Goal: Information Seeking & Learning: Check status

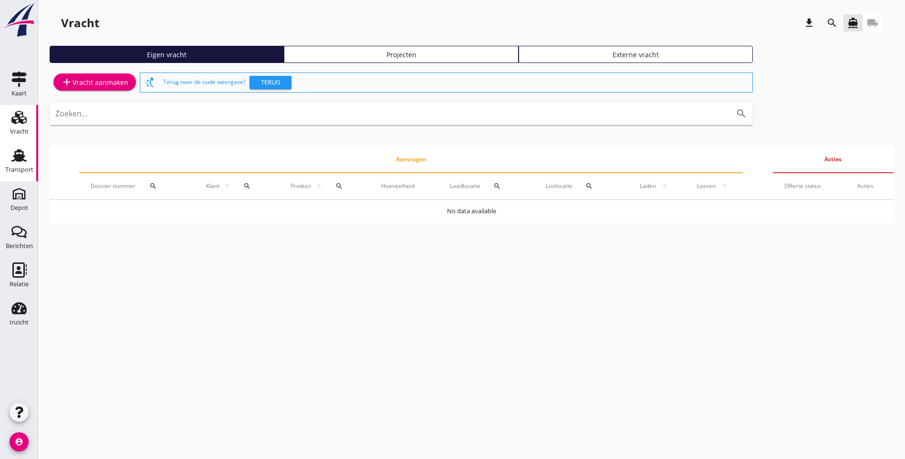
click at [18, 162] on icon "Transport" at bounding box center [18, 155] width 15 height 15
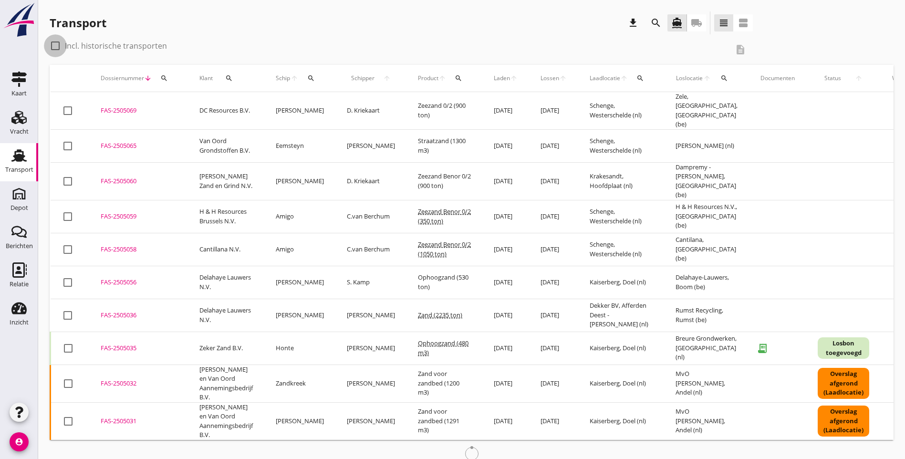
click at [57, 45] on div at bounding box center [55, 46] width 16 height 16
checkbox input "true"
click at [455, 77] on icon "search" at bounding box center [459, 78] width 8 height 8
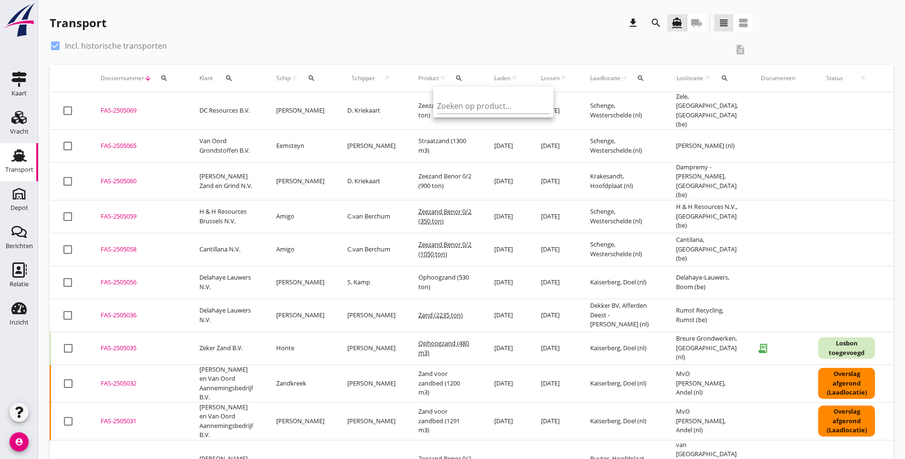
click at [466, 115] on div "Zoeken op product..." at bounding box center [493, 102] width 120 height 31
click at [467, 107] on input "Zoeken op product..." at bounding box center [486, 105] width 99 height 15
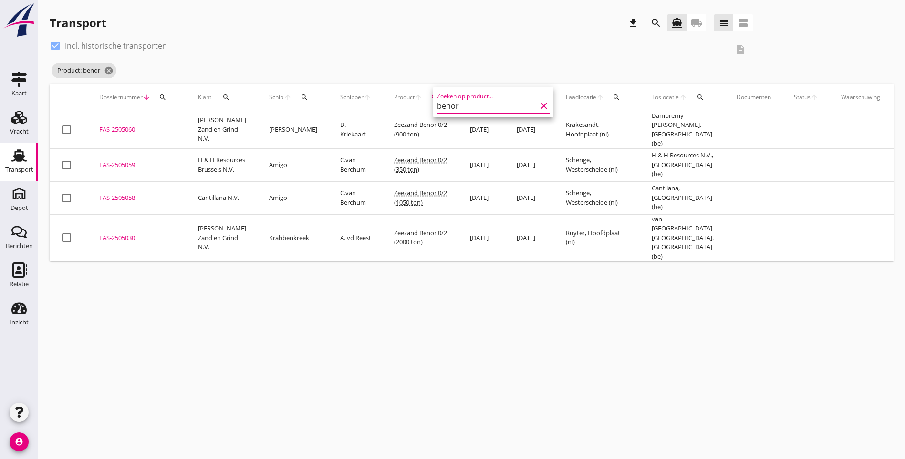
type input "benor"
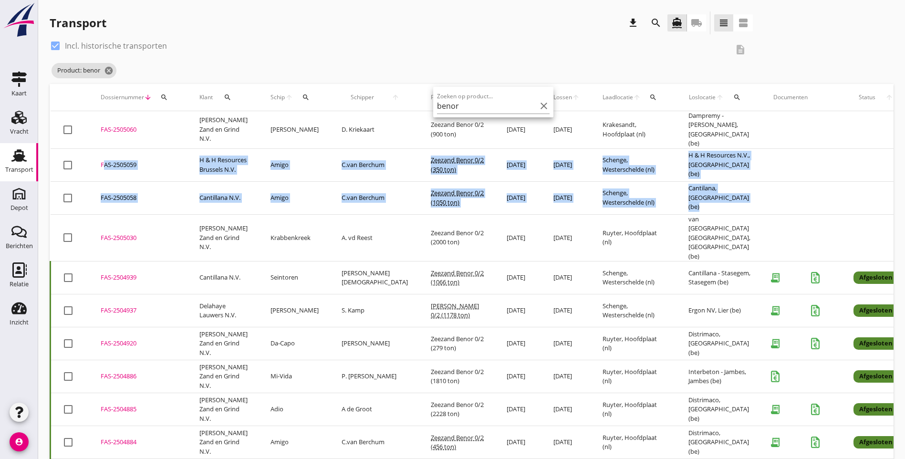
drag, startPoint x: 725, startPoint y: 199, endPoint x: 99, endPoint y: 165, distance: 627.1
copy tbody "FAS-2505059 upload_file Drop hier uw bestand om het aan het dossier toe te voeg…"
click at [760, 70] on div "check_box Incl. historische transporten description Product: benor cancel" at bounding box center [472, 61] width 844 height 46
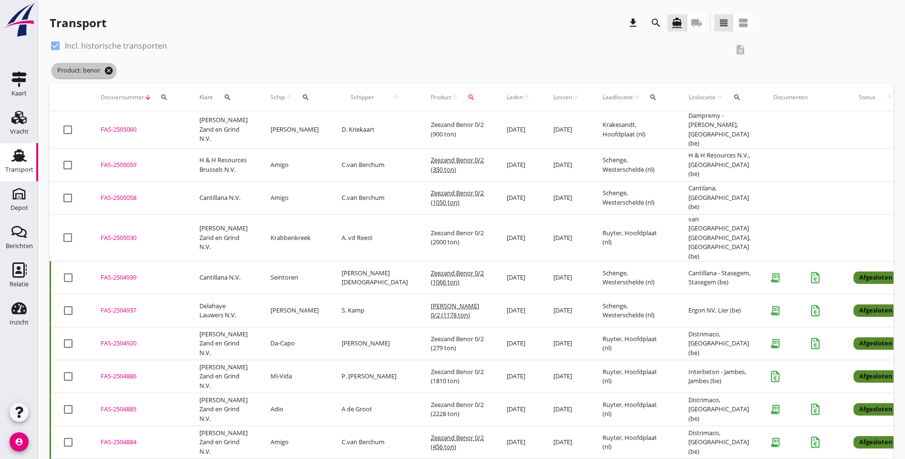
click at [108, 73] on icon "cancel" at bounding box center [109, 71] width 10 height 10
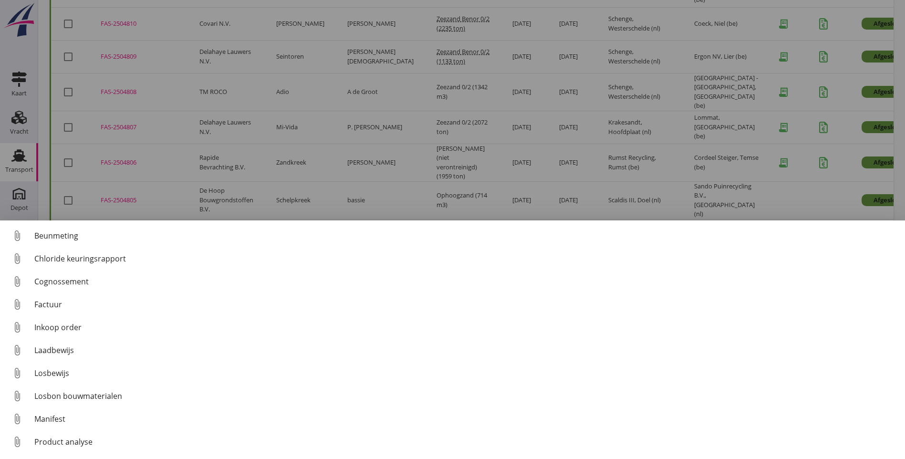
click at [220, 162] on div at bounding box center [452, 229] width 905 height 459
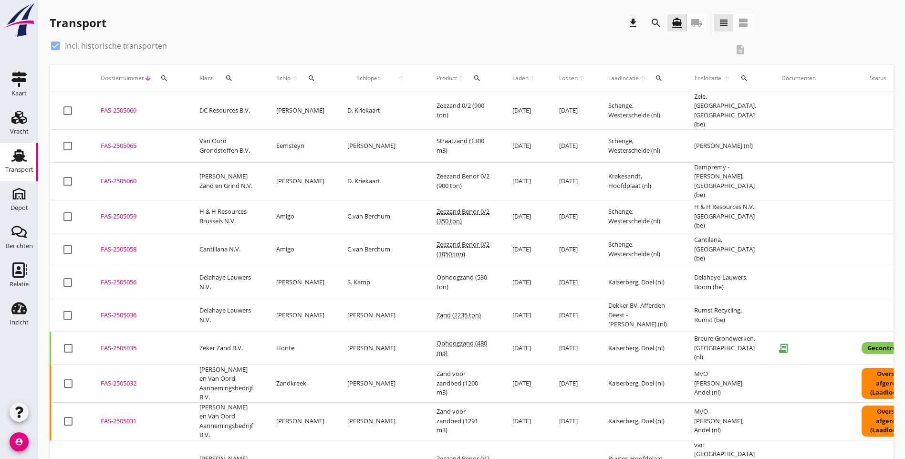
click at [163, 76] on icon "search" at bounding box center [164, 78] width 8 height 8
click at [176, 106] on input "Zoeken op dossiernummer..." at bounding box center [208, 105] width 99 height 15
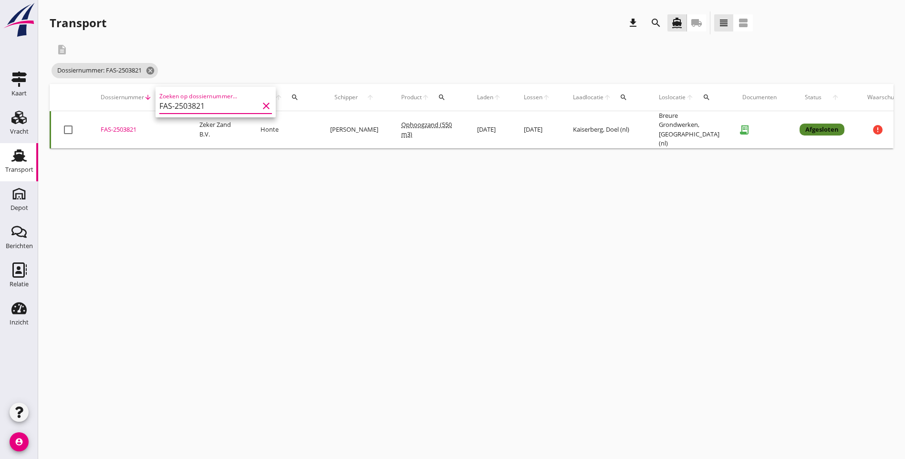
click at [384, 200] on div "cancel You are impersonating another user. Transport download search directions…" at bounding box center [471, 229] width 867 height 459
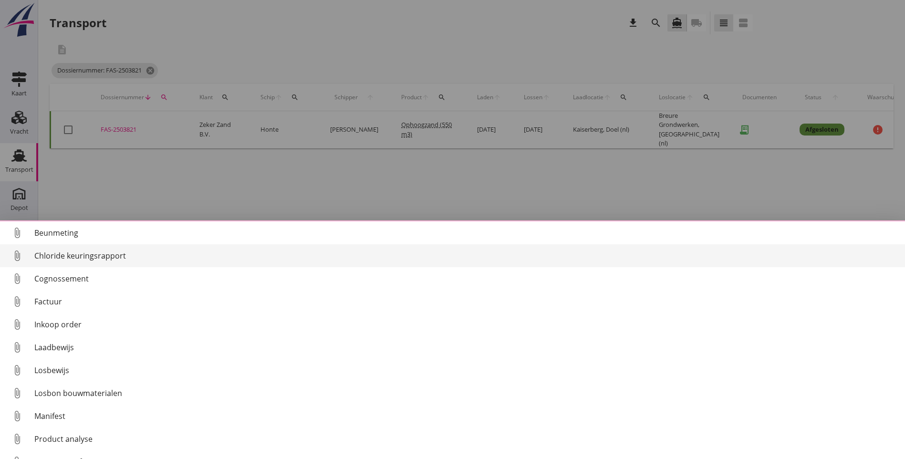
click at [79, 257] on div "Chloride keuringsrapport" at bounding box center [465, 255] width 863 height 11
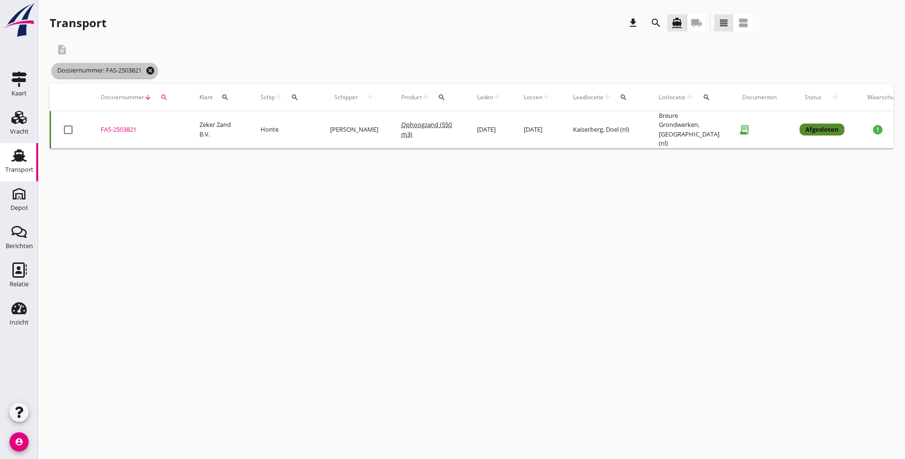
click at [152, 71] on icon "cancel" at bounding box center [150, 71] width 10 height 10
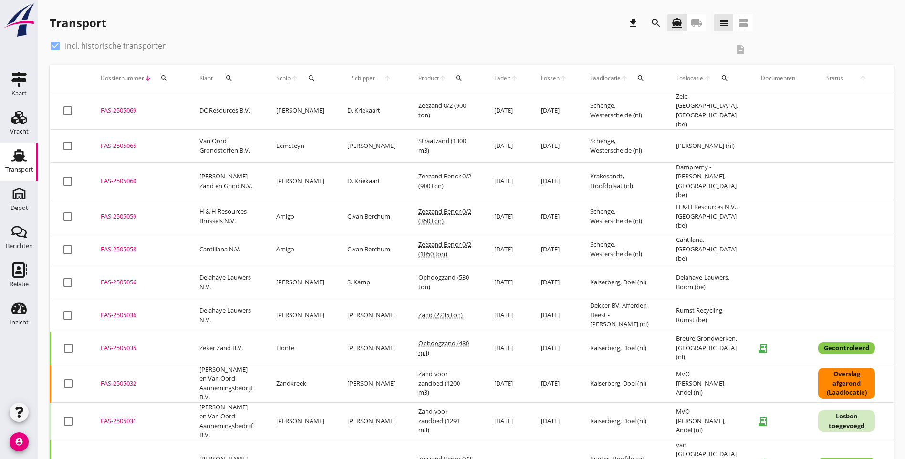
click at [165, 82] on icon "search" at bounding box center [164, 78] width 8 height 8
click at [177, 106] on input "Zoeken op dossiernummer..." at bounding box center [208, 105] width 99 height 15
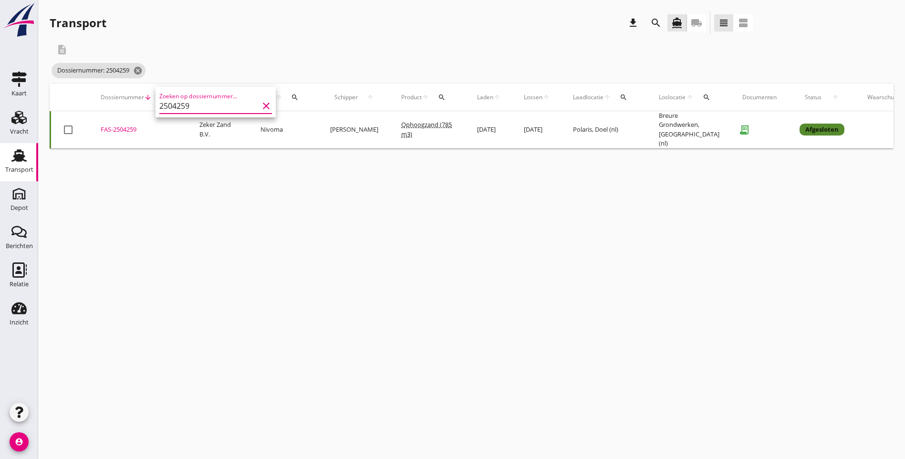
type input "2504259"
click at [321, 210] on div "cancel You are impersonating another user. Transport download search directions…" at bounding box center [471, 229] width 867 height 459
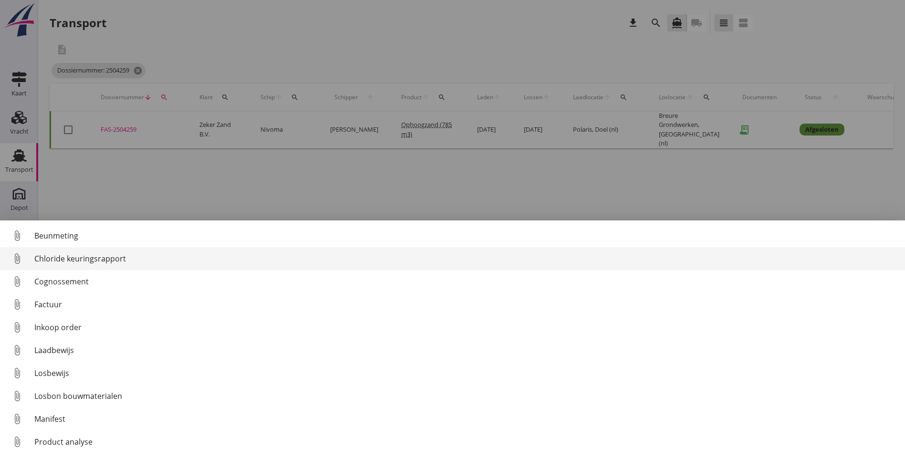
click at [118, 260] on div "Chloride keuringsrapport" at bounding box center [465, 258] width 863 height 11
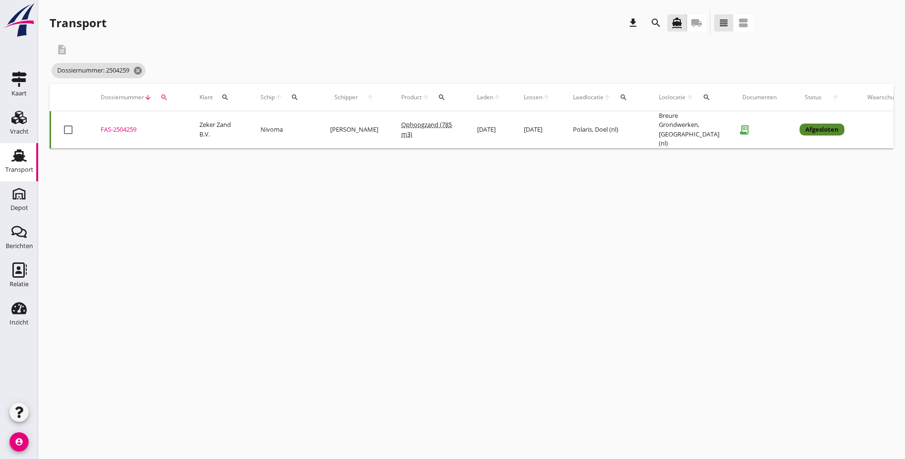
click at [271, 290] on div "cancel You are impersonating another user. Transport download search directions…" at bounding box center [471, 229] width 867 height 459
click at [139, 73] on icon "cancel" at bounding box center [138, 71] width 10 height 10
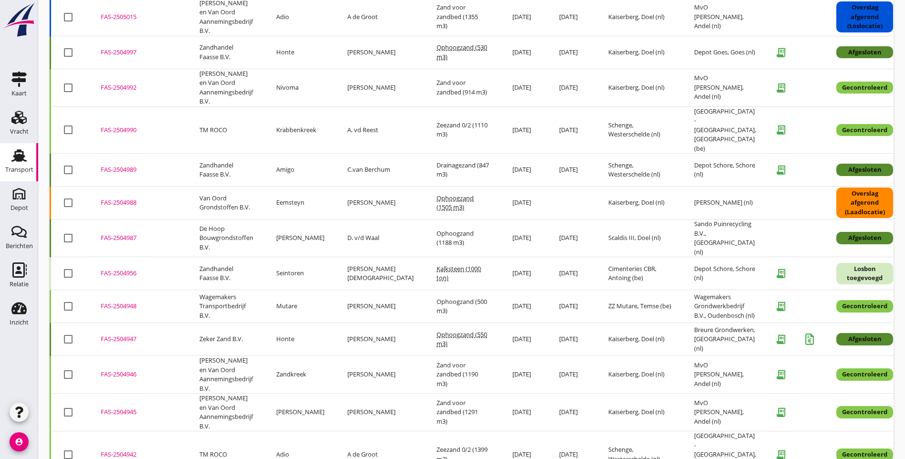
scroll to position [712, 0]
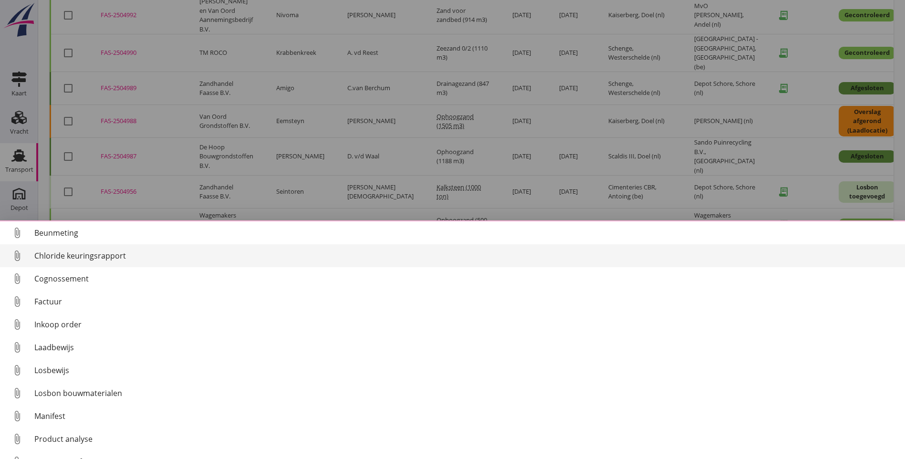
click at [91, 258] on div "Chloride keuringsrapport" at bounding box center [465, 255] width 863 height 11
click at [107, 256] on div "Chloride keuringsrapport" at bounding box center [465, 255] width 863 height 11
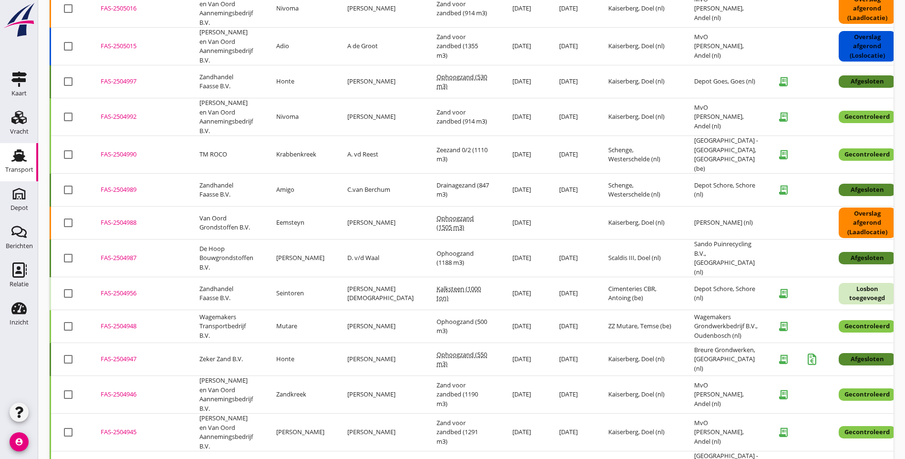
scroll to position [616, 0]
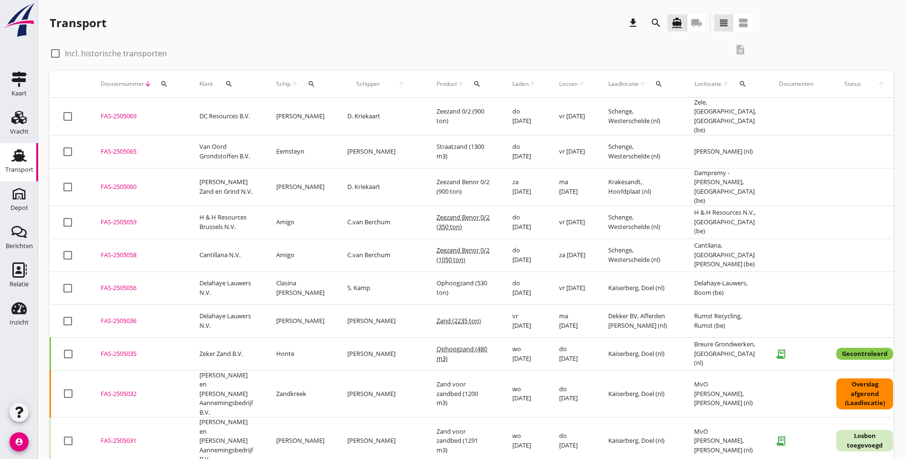
drag, startPoint x: 56, startPoint y: 52, endPoint x: 117, endPoint y: 41, distance: 62.4
click at [56, 52] on div at bounding box center [55, 53] width 16 height 16
checkbox input "true"
click at [168, 86] on div "search" at bounding box center [163, 84] width 17 height 8
click at [195, 112] on input "Zoeken op dossiernummer..." at bounding box center [208, 111] width 99 height 15
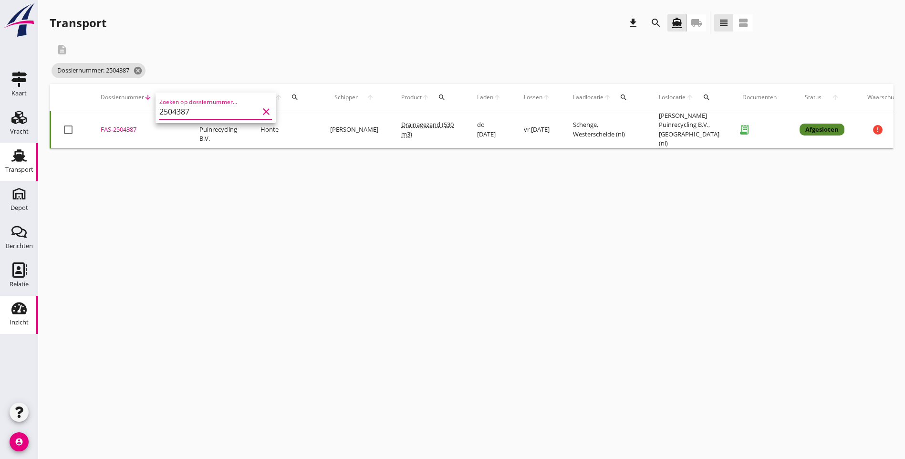
type input "2504387"
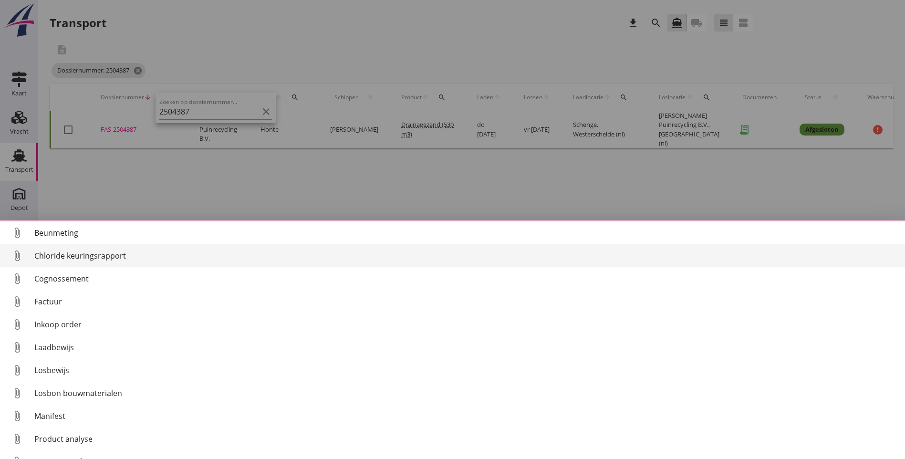
click at [98, 257] on div "Chloride keuringsrapport" at bounding box center [465, 255] width 863 height 11
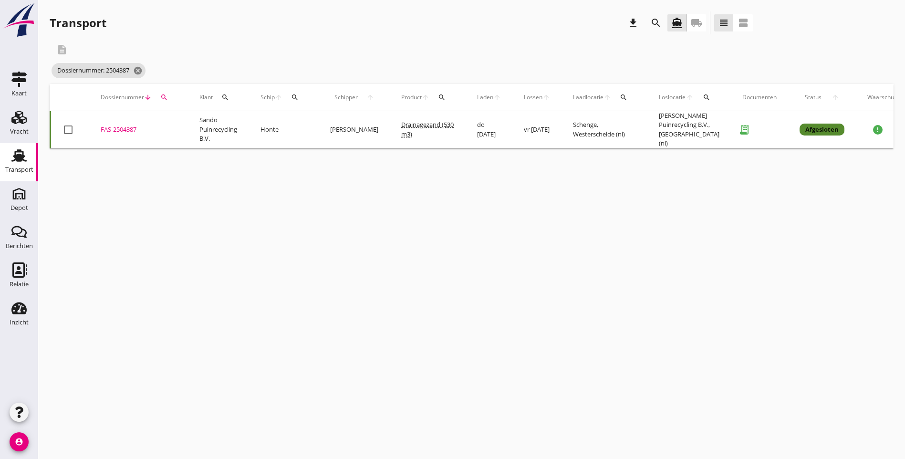
click at [617, 297] on div "cancel You are impersonating another user. Transport download search directions…" at bounding box center [471, 229] width 867 height 459
click at [140, 72] on icon "cancel" at bounding box center [138, 71] width 10 height 10
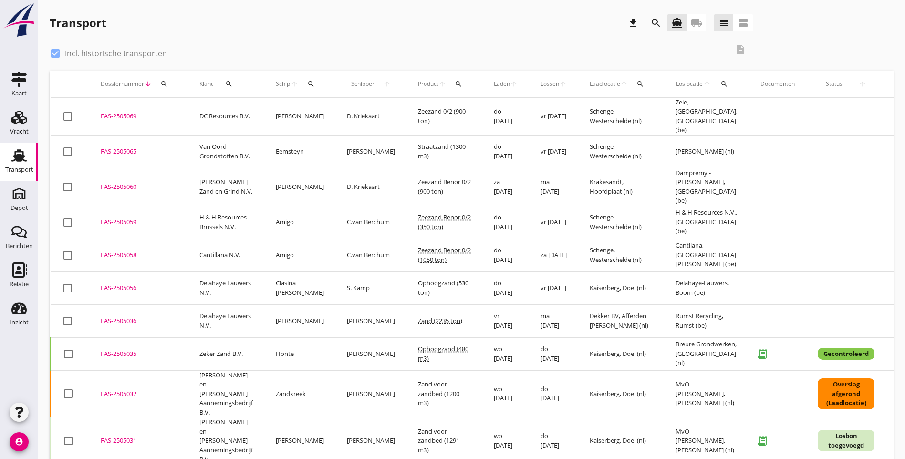
click at [313, 83] on icon "search" at bounding box center [311, 84] width 8 height 8
click at [343, 115] on input "Zoek op (scheeps)naam" at bounding box center [356, 111] width 99 height 15
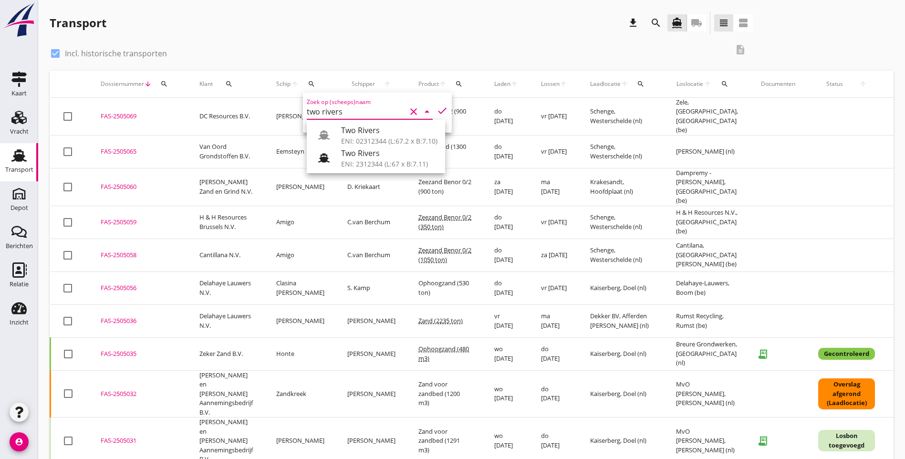
type input "two rivers"
click at [436, 113] on icon "check" at bounding box center [441, 110] width 11 height 11
click at [380, 110] on input "two rivers" at bounding box center [356, 111] width 99 height 15
click at [313, 59] on div "check_box Incl. historische transporten" at bounding box center [389, 52] width 678 height 13
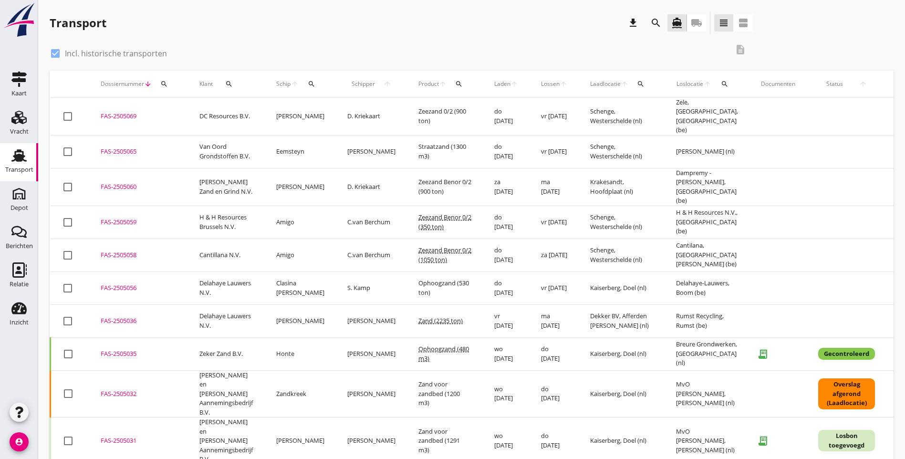
click at [311, 86] on icon "search" at bounding box center [312, 84] width 8 height 8
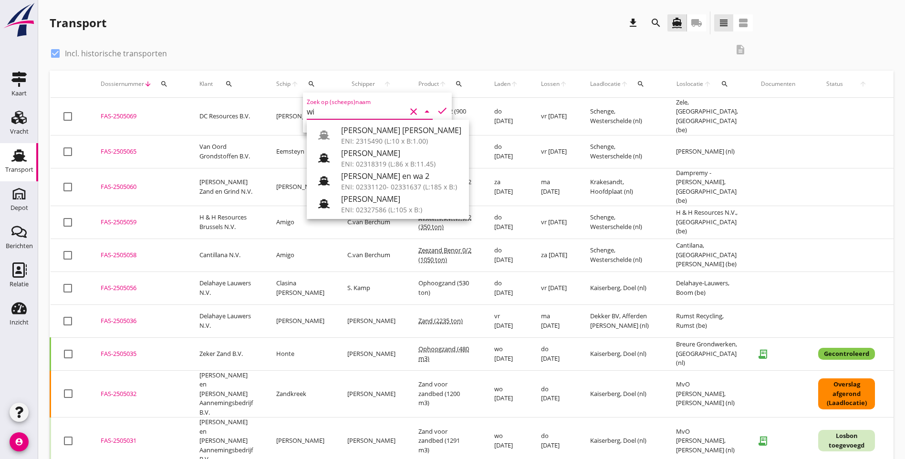
type input "w"
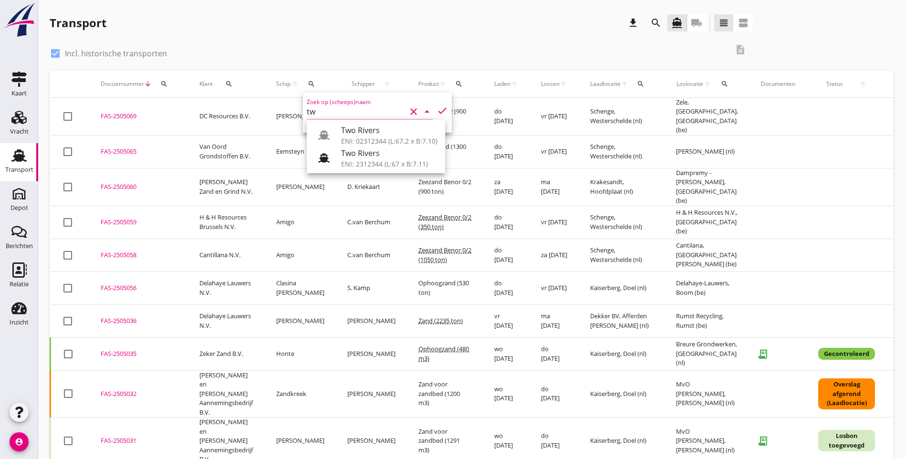
type input "t"
click at [269, 55] on div "check_box Incl. historische transporten" at bounding box center [389, 52] width 678 height 13
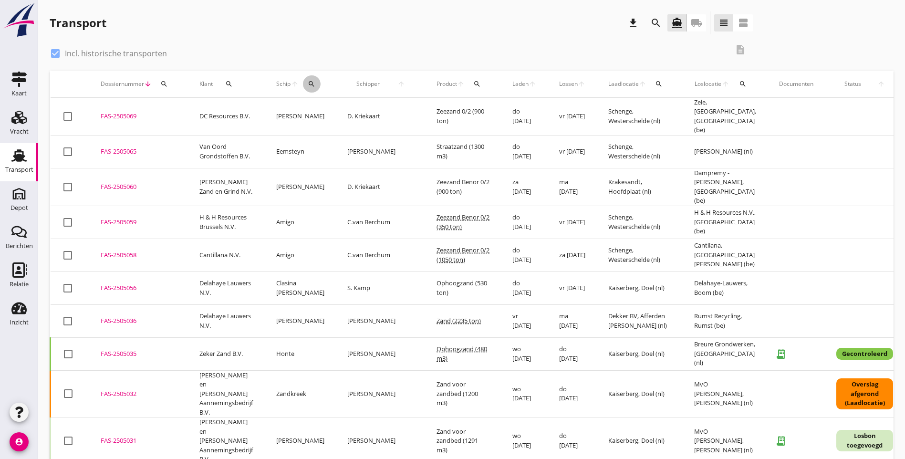
click at [314, 83] on icon "search" at bounding box center [312, 84] width 8 height 8
click at [322, 114] on input "Zoek op (scheeps)naam" at bounding box center [356, 111] width 99 height 15
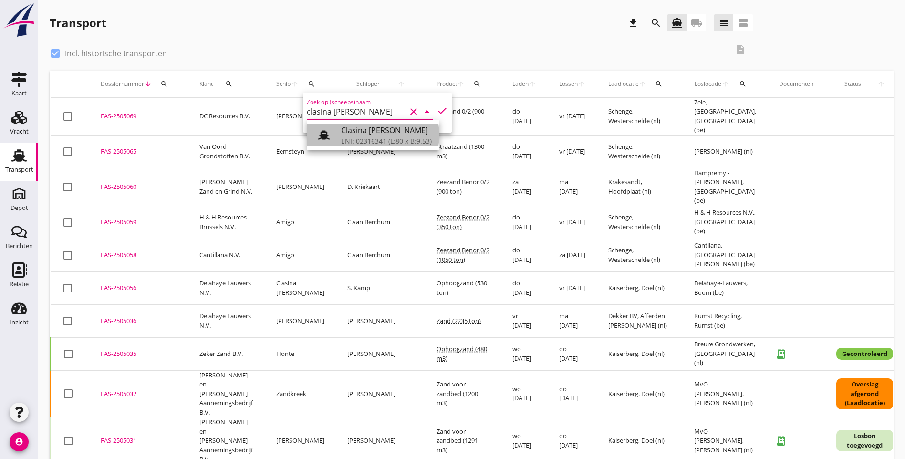
click at [359, 136] on div "ENI: 02316341 (L:80 x B:9.53)" at bounding box center [386, 141] width 91 height 10
click at [436, 113] on icon "check" at bounding box center [441, 110] width 11 height 11
type input "Clasina [PERSON_NAME]"
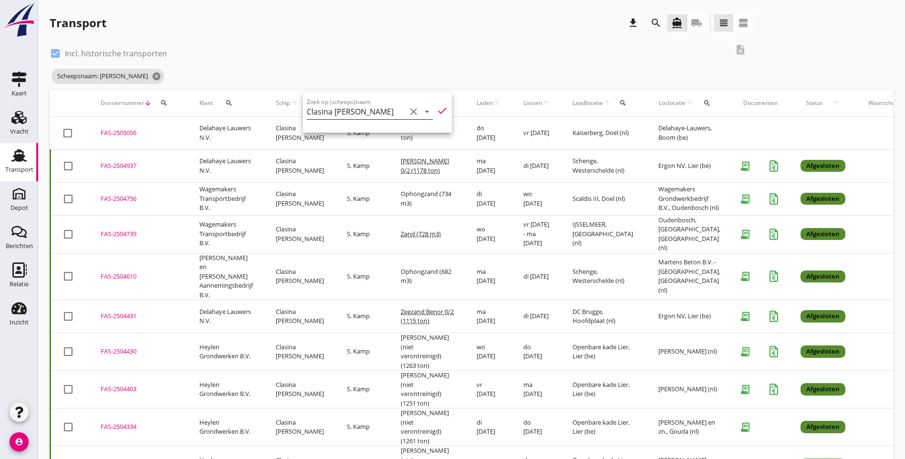
drag, startPoint x: 400, startPoint y: 112, endPoint x: 394, endPoint y: 112, distance: 5.7
click at [408, 112] on icon "clear" at bounding box center [413, 111] width 11 height 11
click at [329, 112] on input "Zoek op (scheeps)naam" at bounding box center [356, 111] width 99 height 15
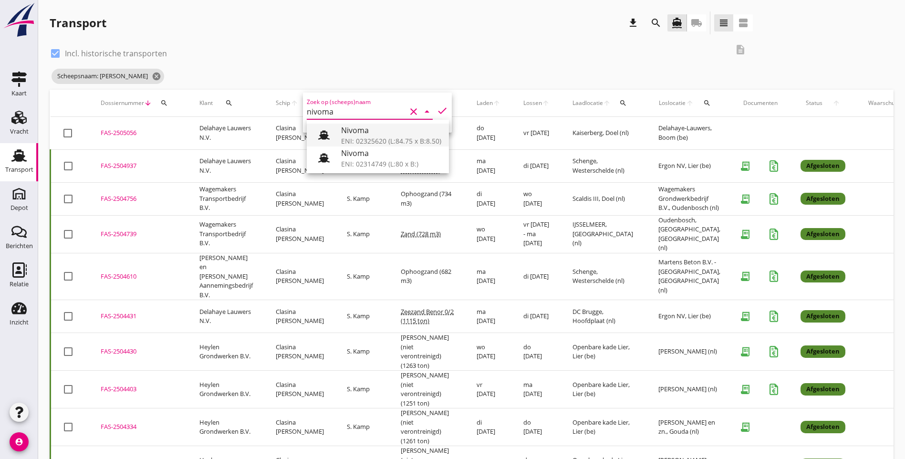
click at [386, 142] on div "ENI: 02325620 (L:84.75 x B:8.50)" at bounding box center [391, 141] width 100 height 10
click at [436, 111] on icon "check" at bounding box center [441, 110] width 11 height 11
type input "Nivoma"
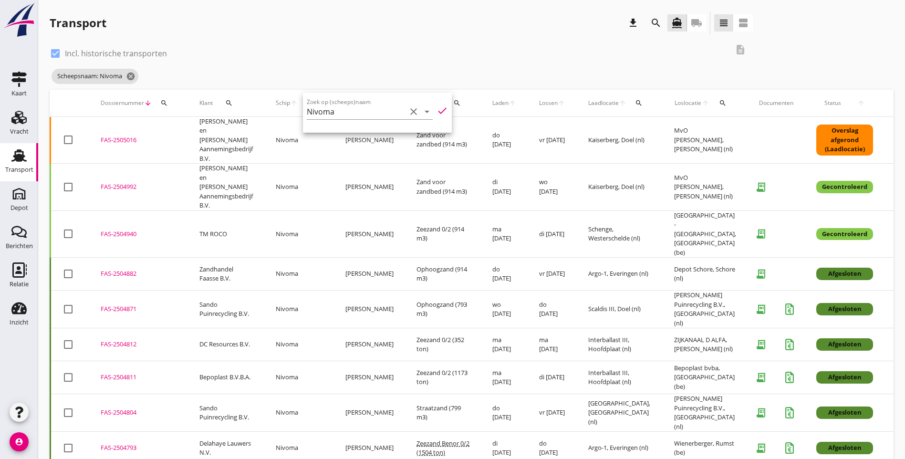
click at [478, 77] on div "Scheepsnaam: Nivoma cancel" at bounding box center [401, 76] width 703 height 19
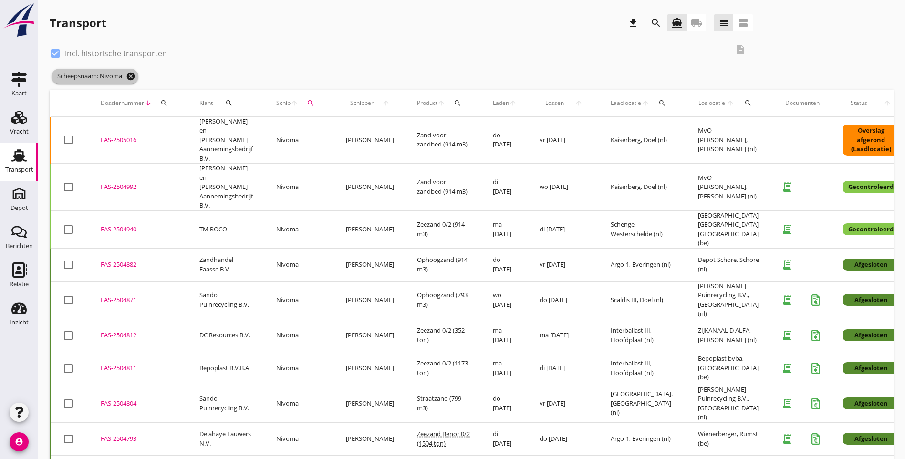
click at [134, 76] on icon "cancel" at bounding box center [131, 77] width 10 height 10
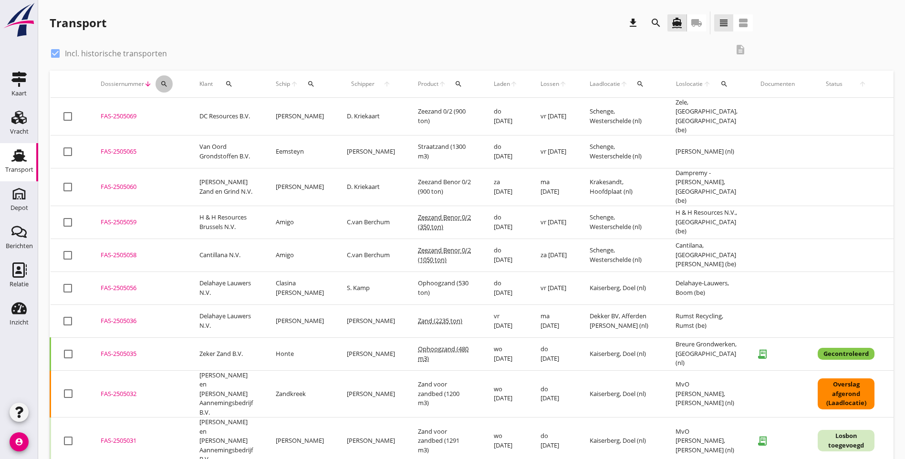
click at [165, 85] on icon "search" at bounding box center [164, 84] width 8 height 8
click at [189, 112] on input "Zoeken op dossiernummer..." at bounding box center [208, 111] width 99 height 15
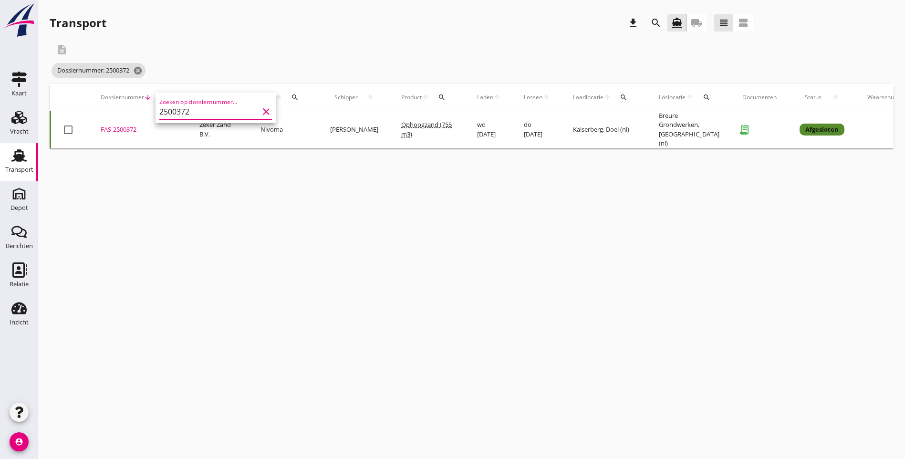
click at [162, 222] on div "cancel You are impersonating another user. Transport download search directions…" at bounding box center [471, 229] width 867 height 459
click at [162, 99] on icon "search" at bounding box center [164, 97] width 8 height 8
click at [192, 124] on input "2500372" at bounding box center [208, 124] width 99 height 15
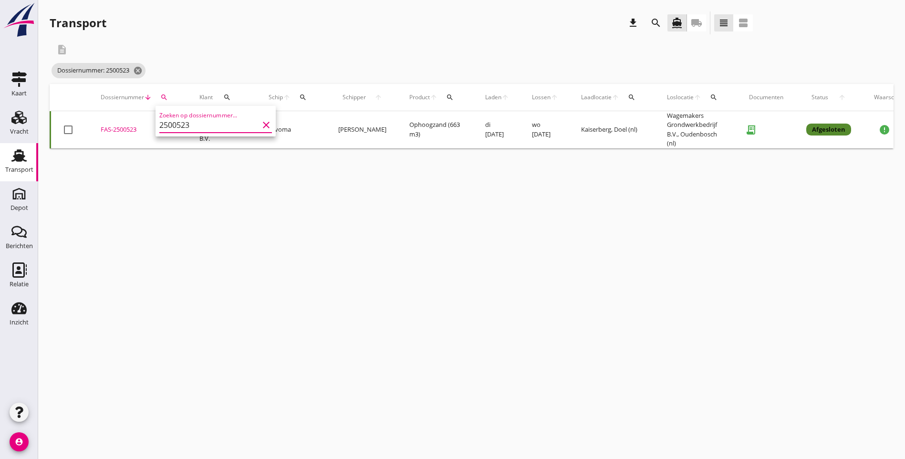
type input "2500523"
click at [426, 265] on div "cancel You are impersonating another user. Transport download search directions…" at bounding box center [471, 229] width 867 height 459
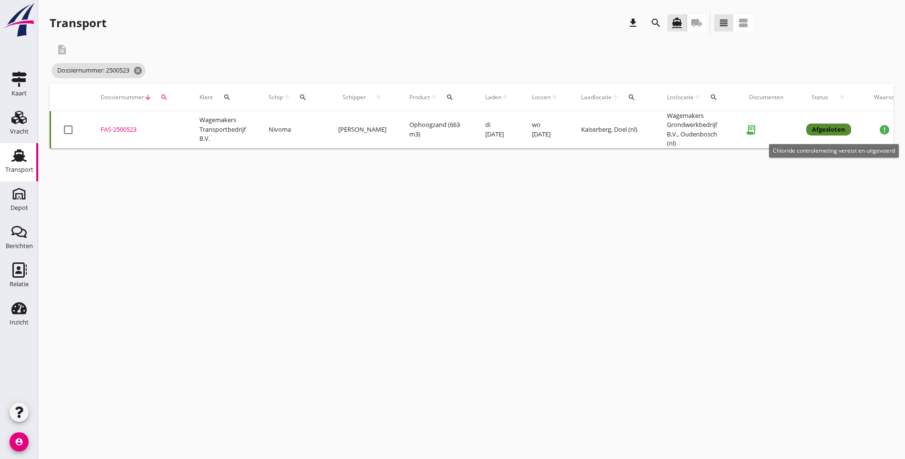
click at [878, 131] on icon "error" at bounding box center [883, 129] width 11 height 11
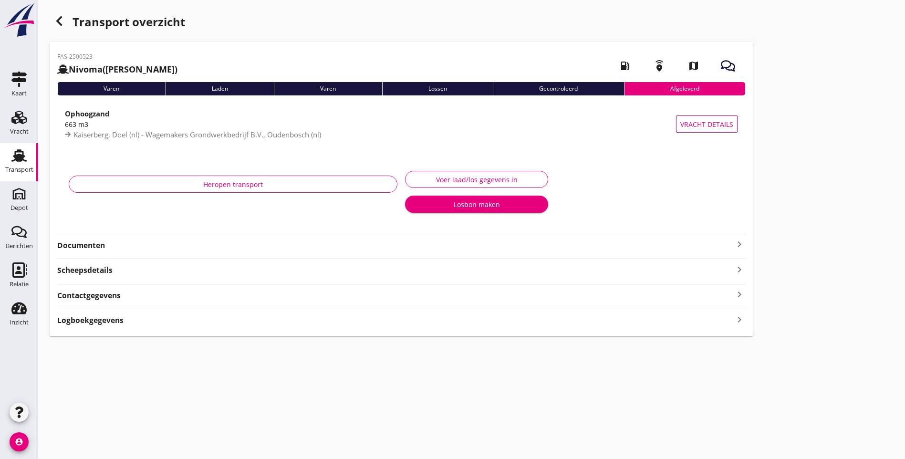
click at [493, 89] on div "Gecontroleerd" at bounding box center [558, 88] width 131 height 13
click at [493, 90] on div "Gecontroleerd" at bounding box center [558, 88] width 131 height 13
click at [734, 243] on icon "keyboard_arrow_right" at bounding box center [739, 243] width 11 height 11
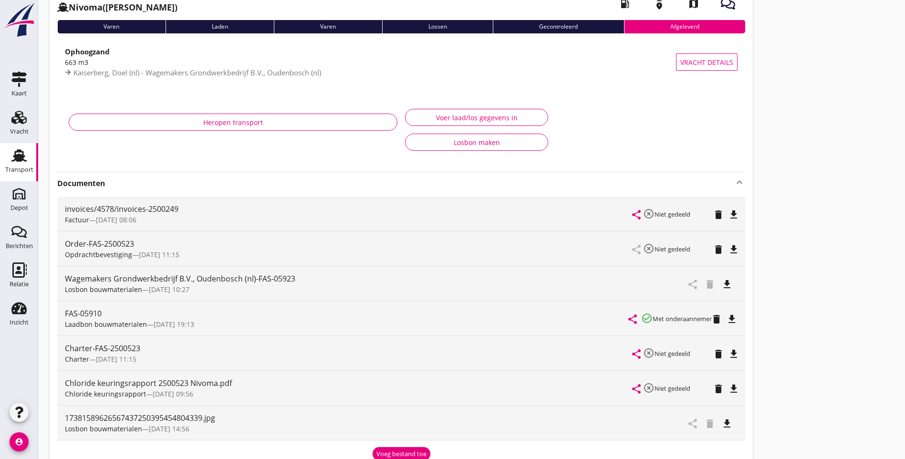
scroll to position [95, 0]
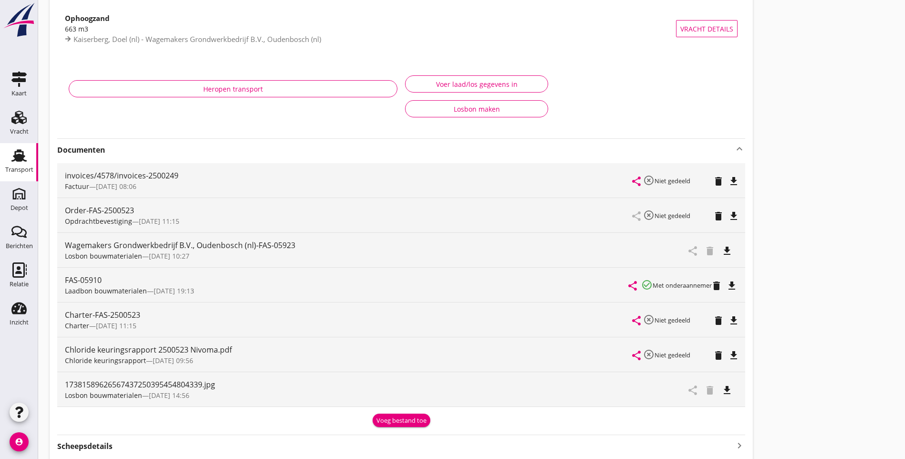
click at [728, 356] on icon "file_download" at bounding box center [733, 355] width 11 height 11
click at [728, 356] on icon "open_in_browser" at bounding box center [733, 355] width 11 height 11
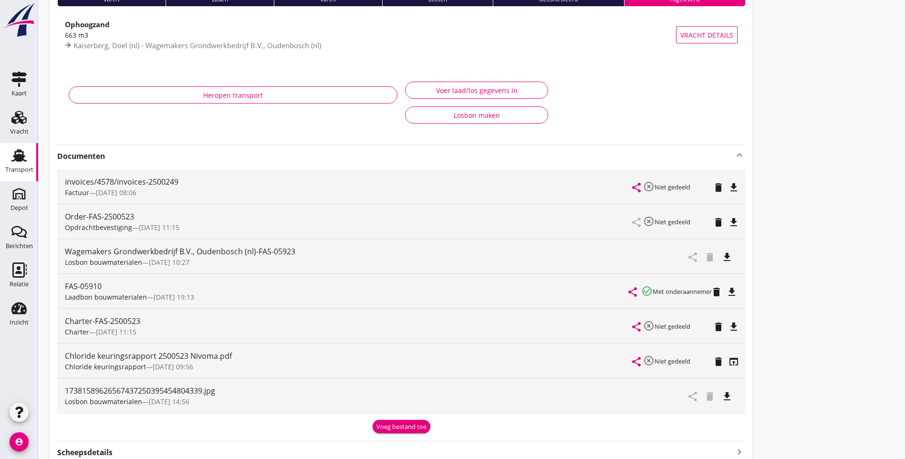
scroll to position [0, 0]
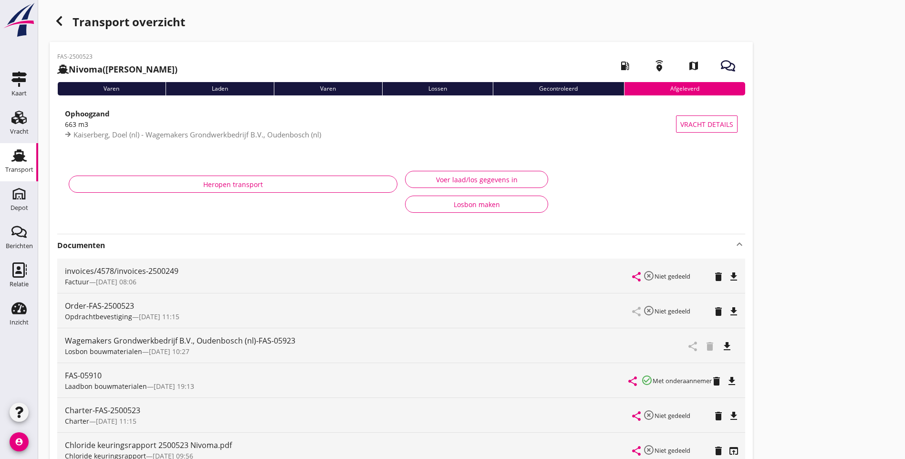
click at [61, 22] on icon "button" at bounding box center [58, 20] width 11 height 11
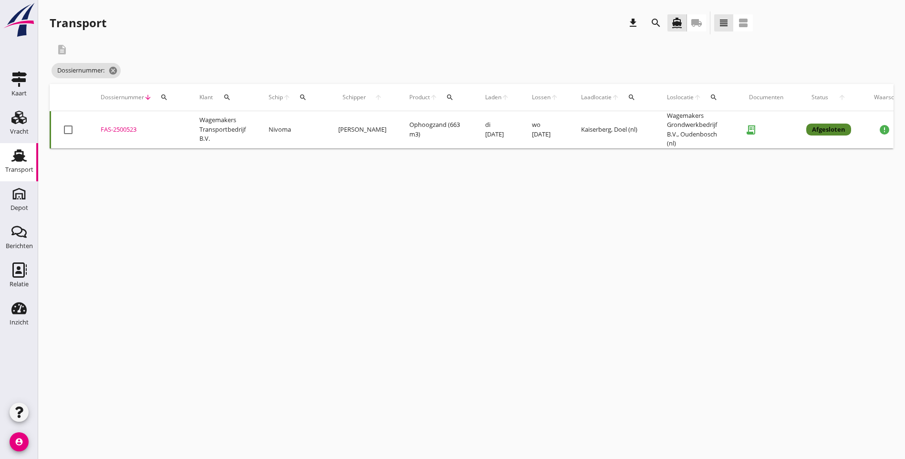
click at [160, 99] on icon "search" at bounding box center [164, 97] width 8 height 8
click at [227, 127] on input "Zoeken op dossiernummer..." at bounding box center [208, 124] width 99 height 15
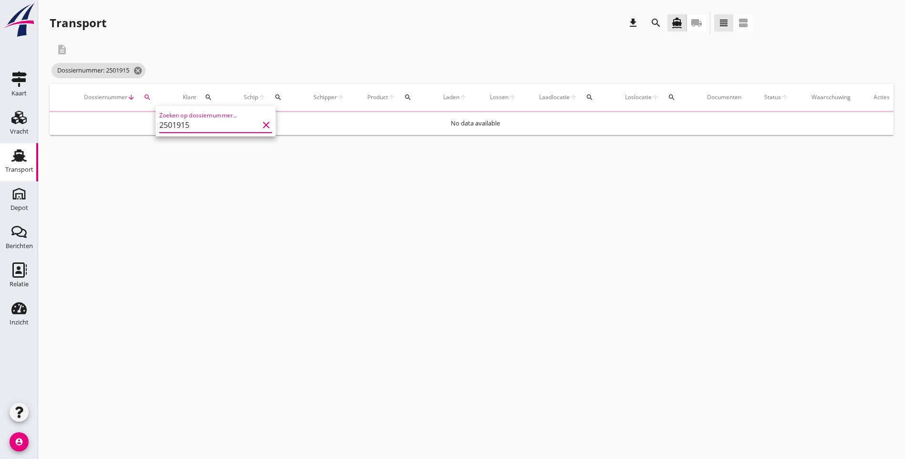
type input "2501915"
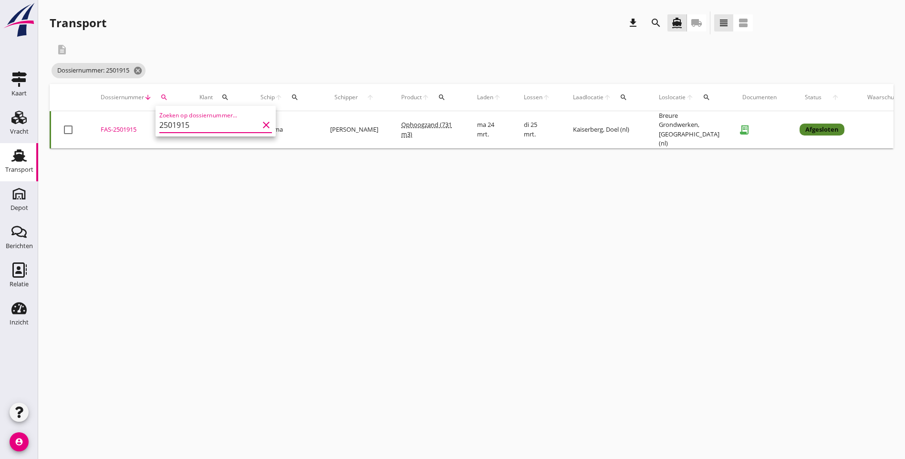
click at [247, 210] on div "cancel You are impersonating another user. Transport download search directions…" at bounding box center [471, 229] width 867 height 459
click at [126, 127] on div "FAS-2501915" at bounding box center [139, 130] width 76 height 10
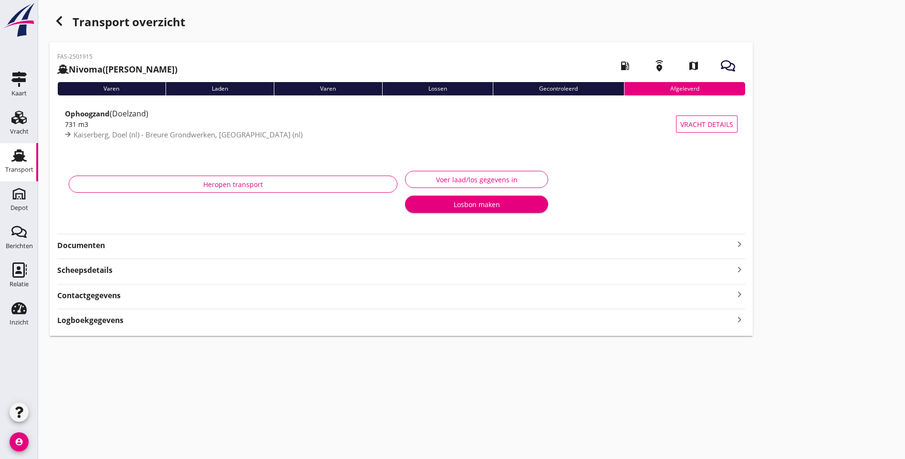
click at [96, 246] on strong "Documenten" at bounding box center [395, 245] width 676 height 11
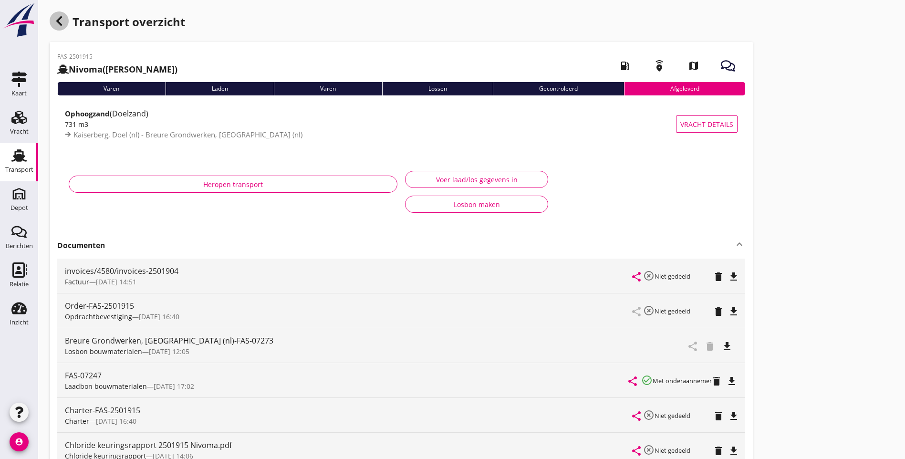
click at [53, 23] on icon "button" at bounding box center [58, 20] width 11 height 11
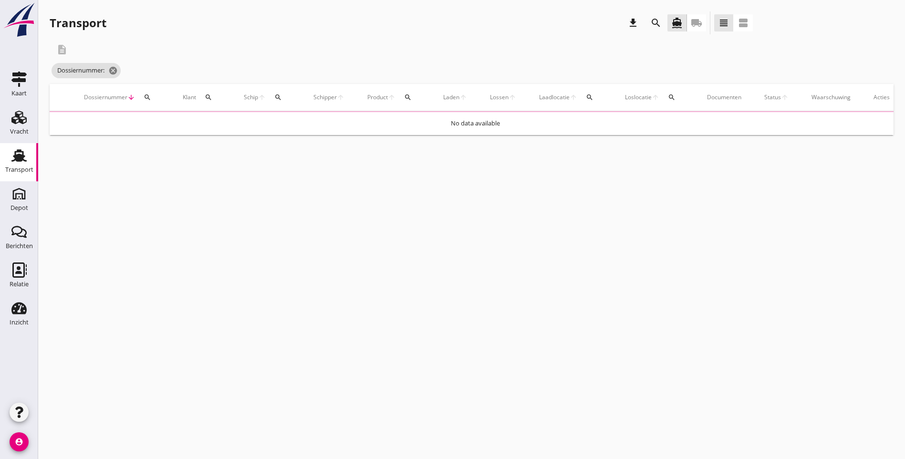
click at [149, 103] on button "search" at bounding box center [147, 97] width 17 height 17
click at [173, 127] on input "Zoeken op dossiernummer..." at bounding box center [192, 124] width 99 height 15
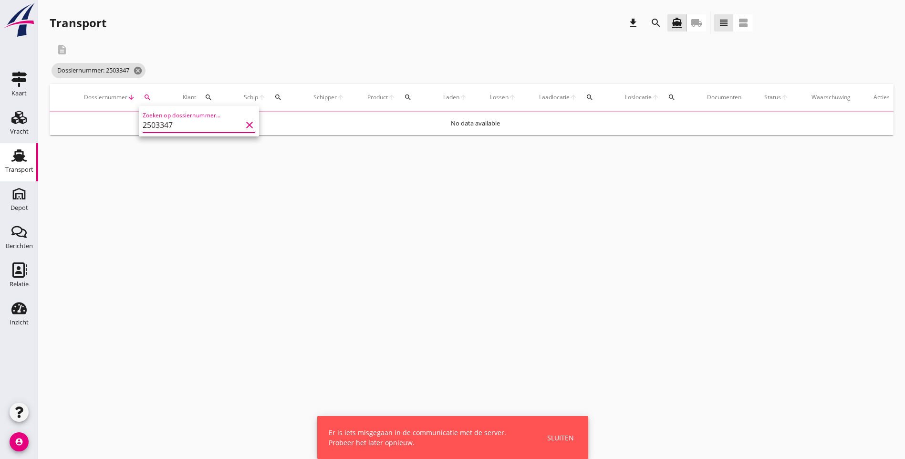
click at [558, 440] on div "Sluiten" at bounding box center [560, 438] width 27 height 10
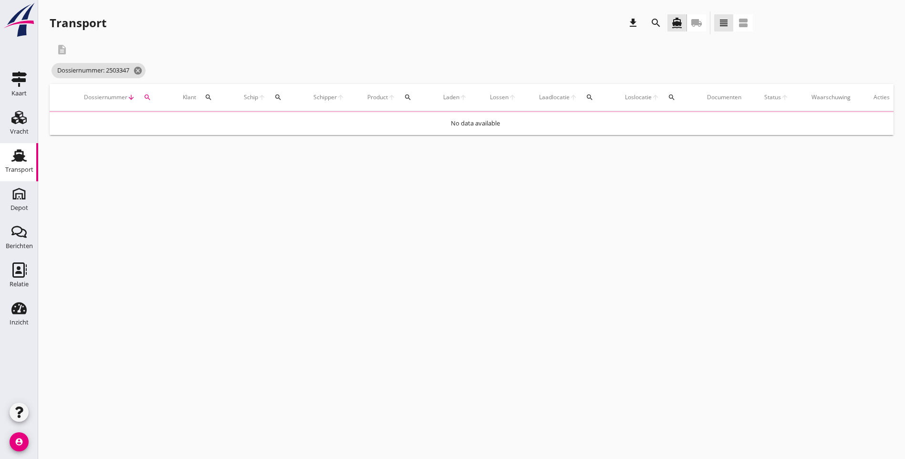
click at [151, 98] on div "search" at bounding box center [147, 97] width 17 height 8
drag, startPoint x: 162, startPoint y: 126, endPoint x: 168, endPoint y: 124, distance: 6.4
click at [165, 124] on input "2503347" at bounding box center [192, 124] width 99 height 15
type input "2503347"
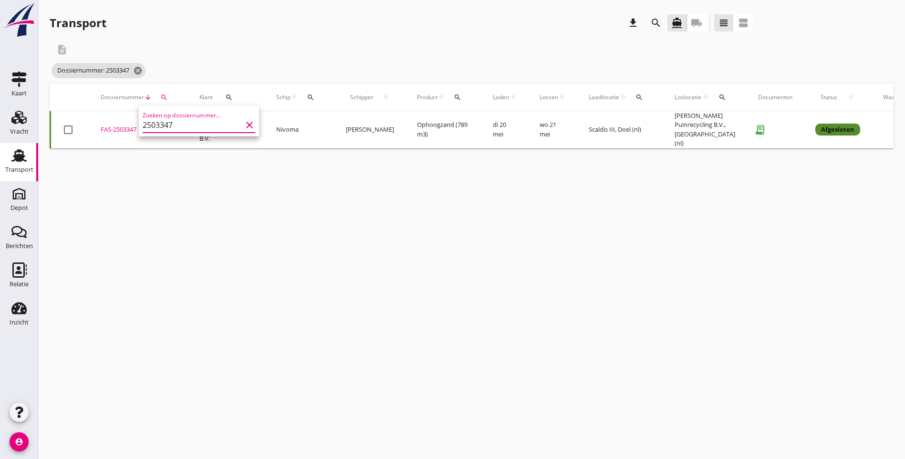
click at [276, 300] on div "cancel You are impersonating another user. Transport download search directions…" at bounding box center [471, 229] width 867 height 459
click at [121, 125] on div "FAS-2503347" at bounding box center [139, 130] width 76 height 10
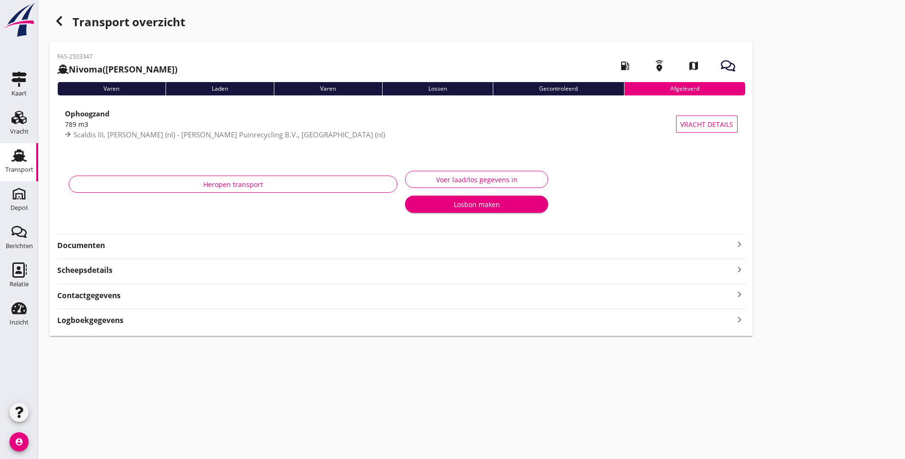
click at [458, 167] on div "Heropen transport Voer laad/los gegevens in Losbon maken" at bounding box center [401, 193] width 688 height 75
click at [734, 245] on icon "keyboard_arrow_right" at bounding box center [739, 243] width 11 height 11
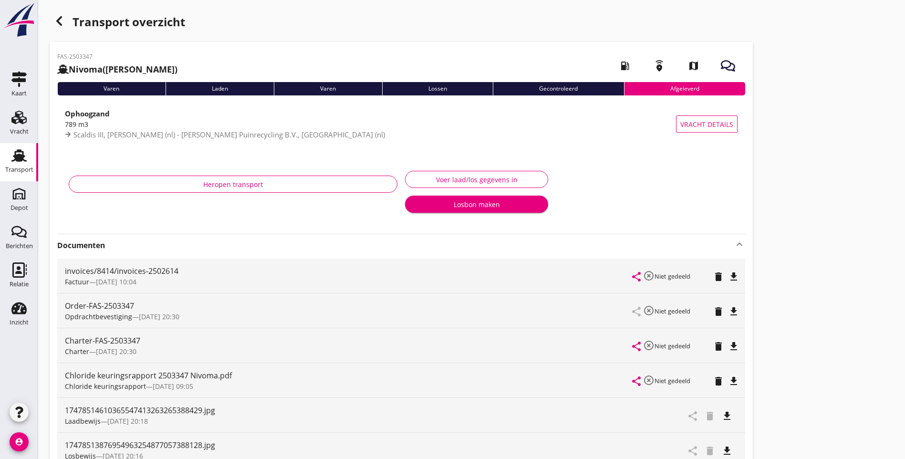
click at [57, 26] on icon "button" at bounding box center [58, 20] width 11 height 11
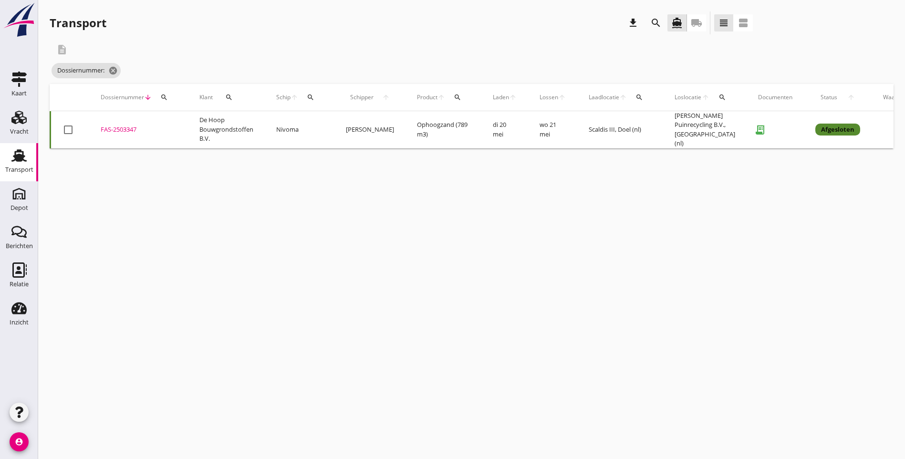
click at [162, 99] on icon "search" at bounding box center [164, 97] width 8 height 8
click at [207, 123] on input "Zoeken op dossiernummer..." at bounding box center [208, 124] width 99 height 15
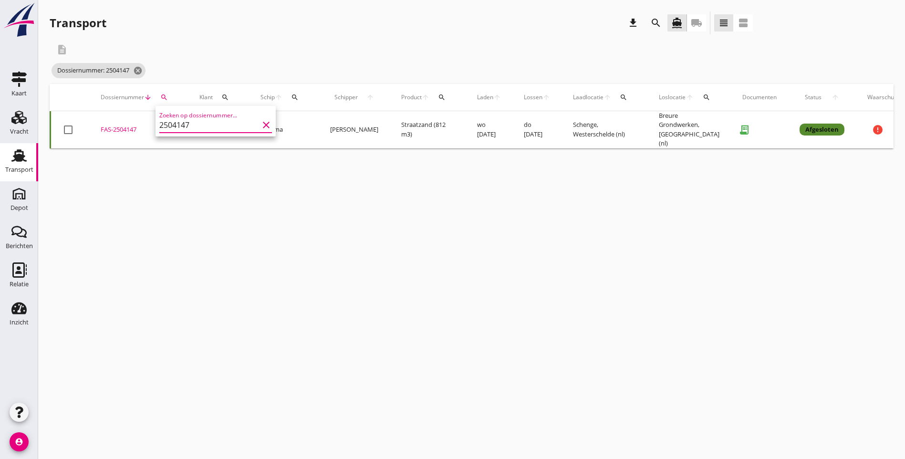
type input "2504147"
click at [217, 191] on div "cancel You are impersonating another user. Transport download search directions…" at bounding box center [471, 229] width 867 height 459
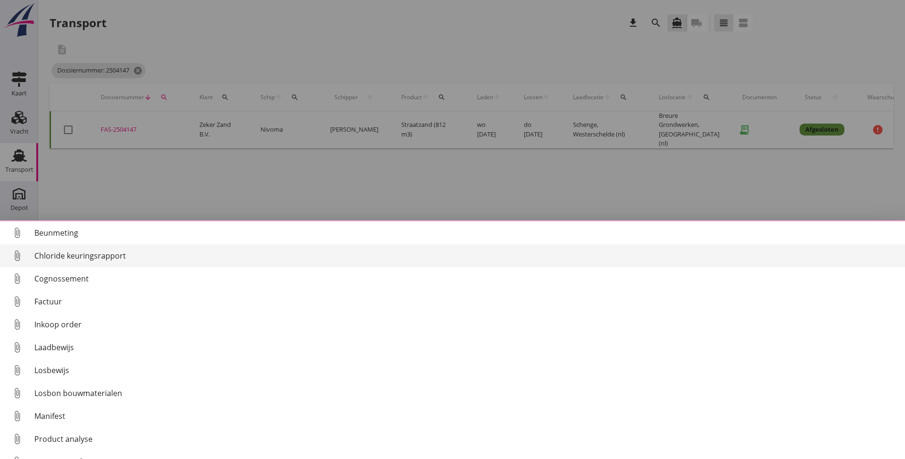
click at [86, 258] on div "Chloride keuringsrapport" at bounding box center [465, 255] width 863 height 11
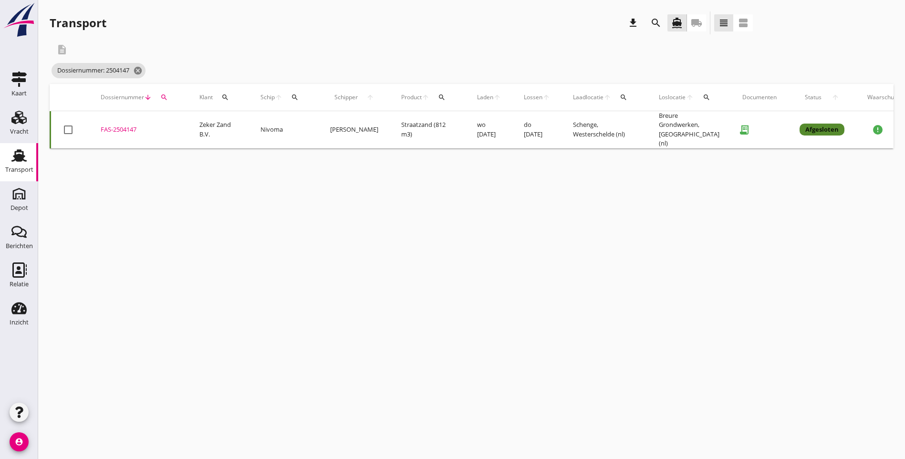
click at [528, 320] on div "cancel You are impersonating another user. Transport download search directions…" at bounding box center [471, 229] width 867 height 459
click at [141, 70] on icon "cancel" at bounding box center [138, 71] width 10 height 10
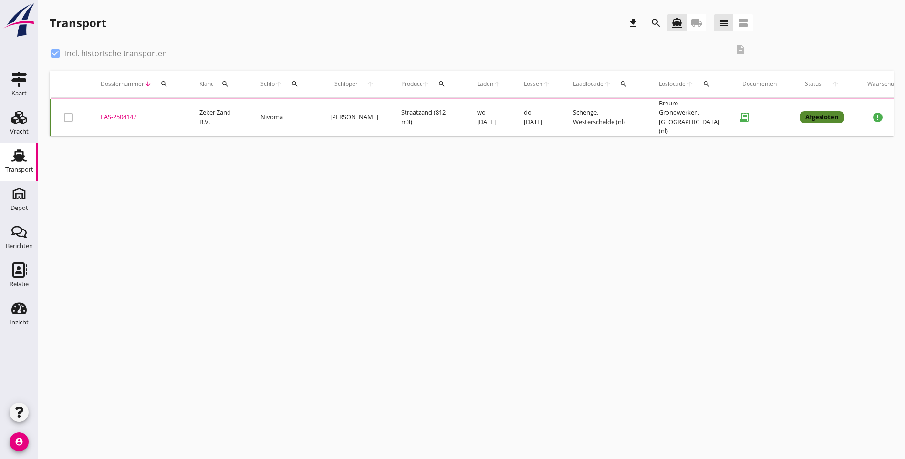
click at [164, 84] on icon "search" at bounding box center [164, 84] width 8 height 8
click at [200, 116] on input "Zoeken op dossiernummer..." at bounding box center [208, 111] width 99 height 15
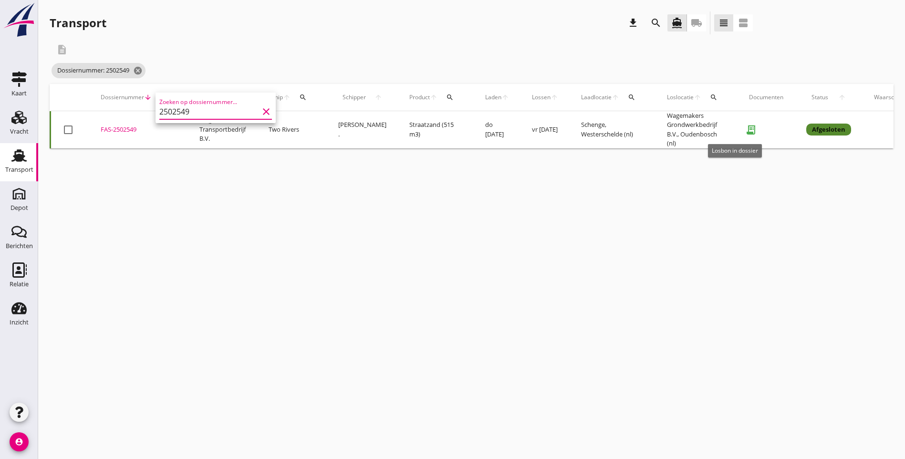
type input "2502549"
click at [741, 132] on icon "receipt_long" at bounding box center [750, 129] width 19 height 19
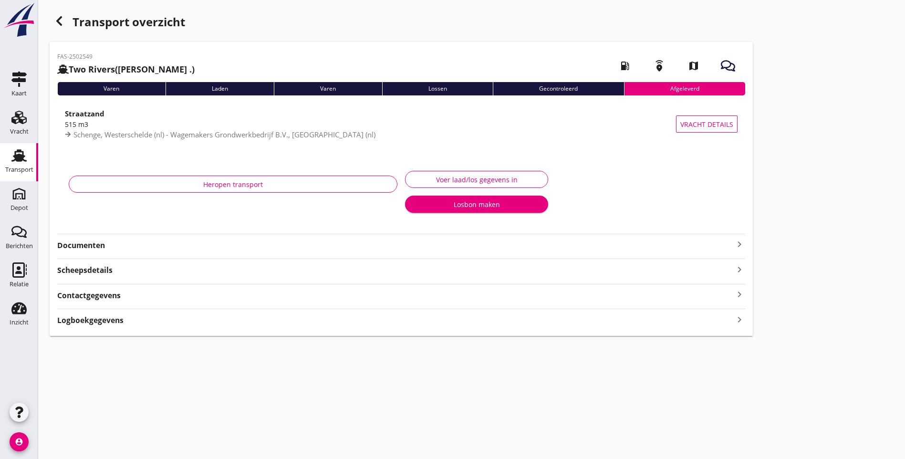
click at [734, 245] on icon "keyboard_arrow_right" at bounding box center [739, 243] width 11 height 11
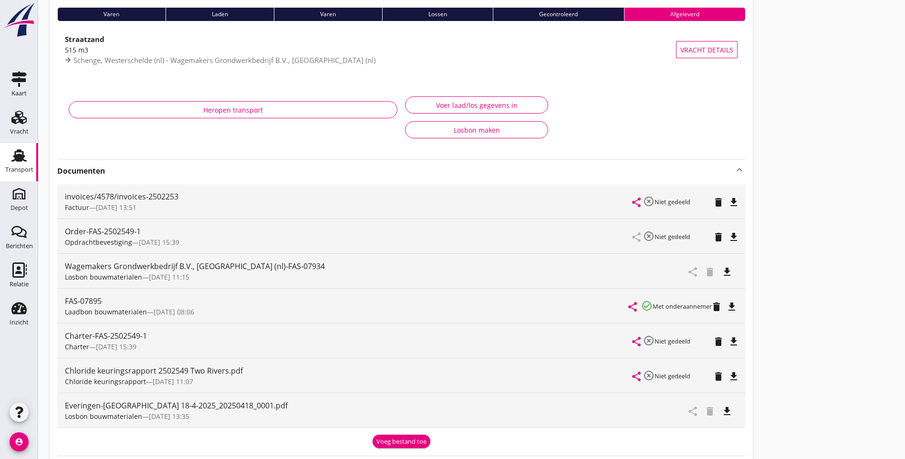
scroll to position [95, 0]
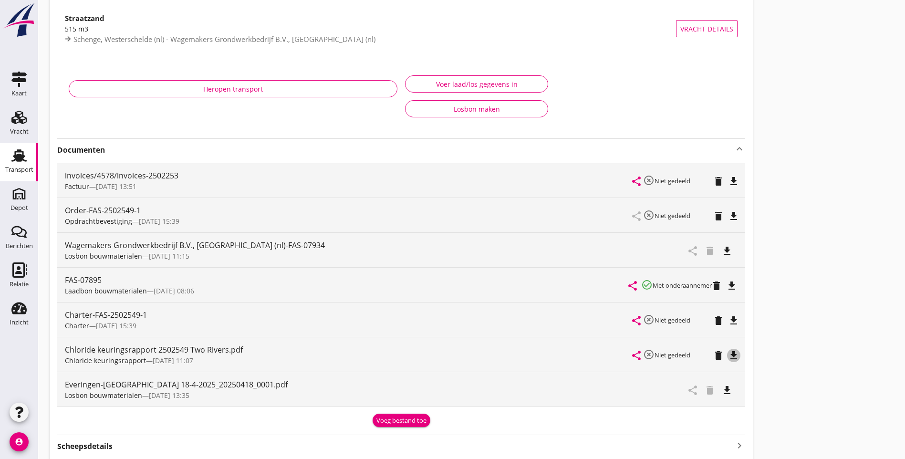
click at [728, 355] on icon "file_download" at bounding box center [733, 355] width 11 height 11
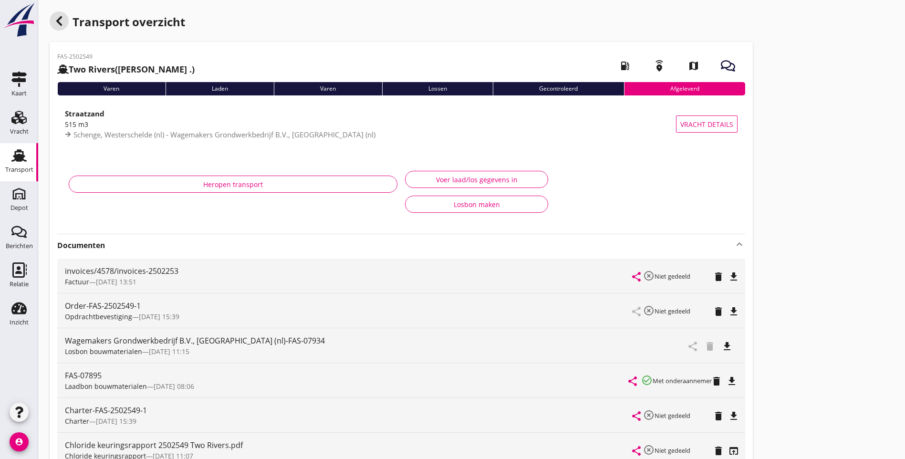
click at [54, 19] on icon "button" at bounding box center [58, 20] width 11 height 11
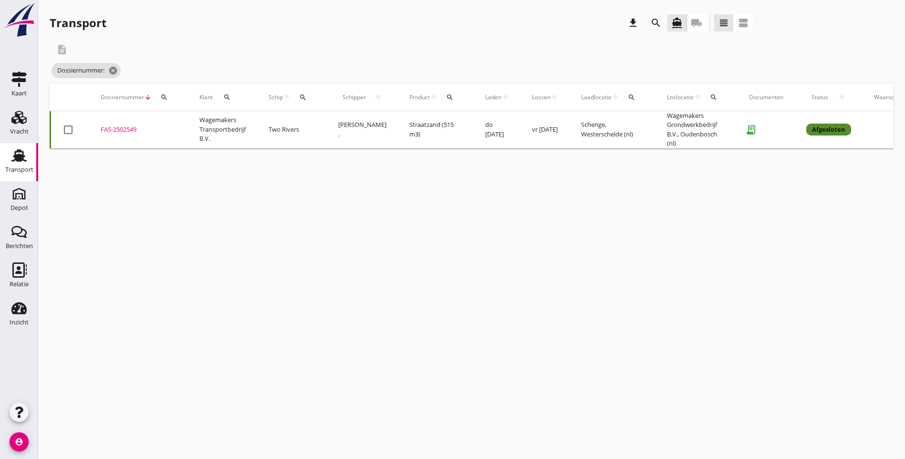
click at [163, 96] on icon "search" at bounding box center [164, 97] width 8 height 8
click at [226, 122] on input "Zoeken op dossiernummer..." at bounding box center [208, 124] width 99 height 15
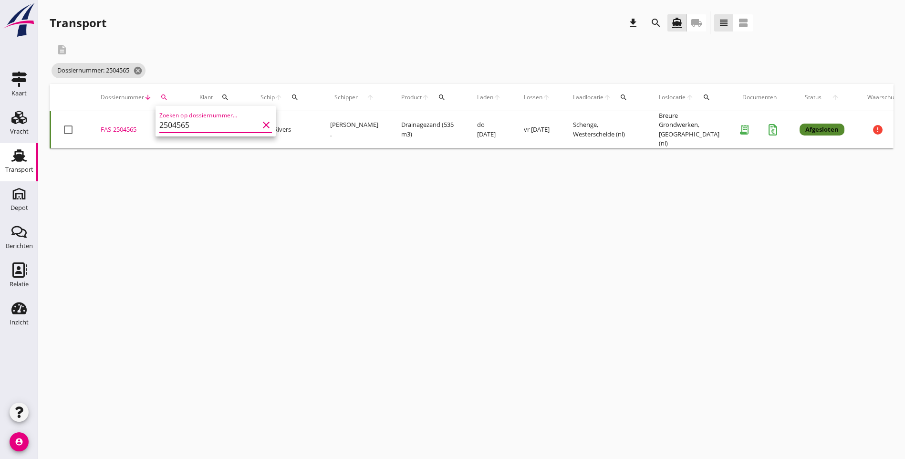
click at [355, 236] on div "cancel You are impersonating another user. Transport download search directions…" at bounding box center [471, 229] width 867 height 459
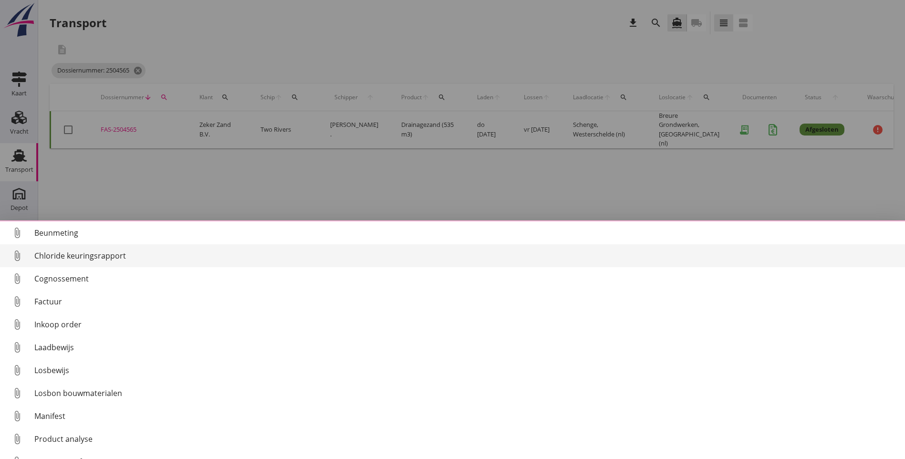
click at [96, 257] on div "Chloride keuringsrapport" at bounding box center [465, 255] width 863 height 11
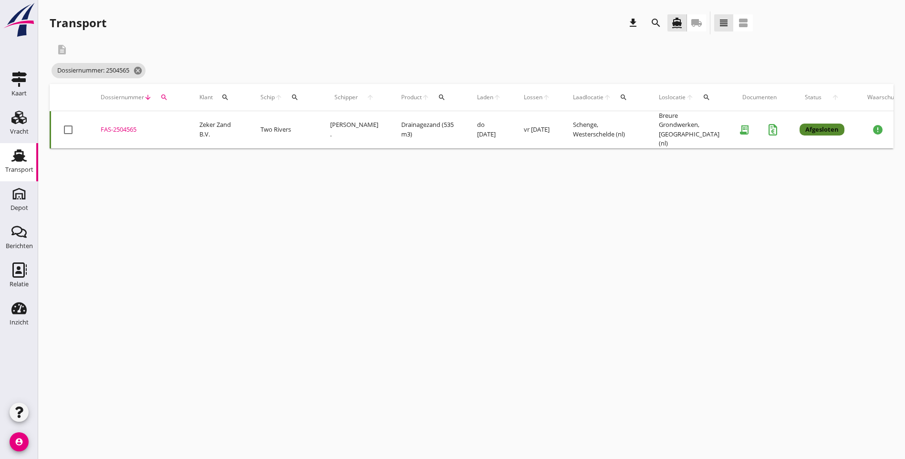
click at [555, 310] on div "cancel You are impersonating another user. Transport download search directions…" at bounding box center [471, 229] width 867 height 459
click at [164, 100] on icon "search" at bounding box center [164, 97] width 8 height 8
click at [197, 126] on input "2504565" at bounding box center [208, 124] width 99 height 15
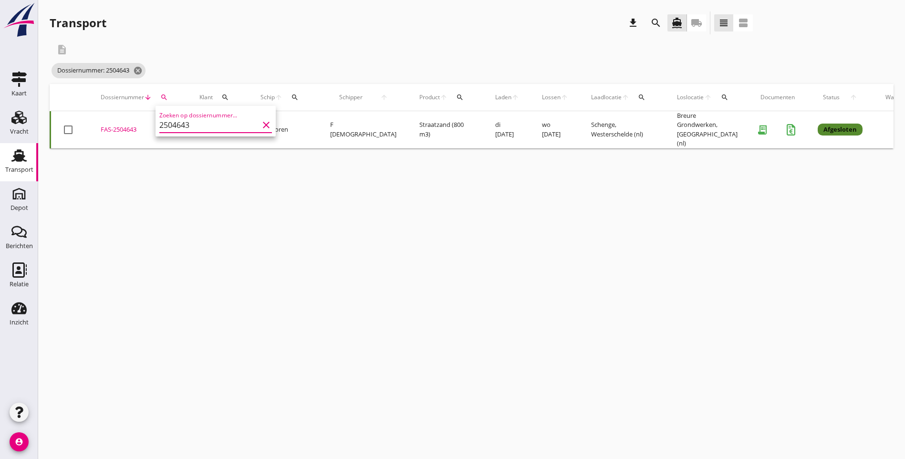
type input "2504643"
click at [289, 242] on div "cancel You are impersonating another user. Transport download search directions…" at bounding box center [471, 229] width 867 height 459
click at [122, 126] on div "FAS-2504643" at bounding box center [139, 130] width 76 height 10
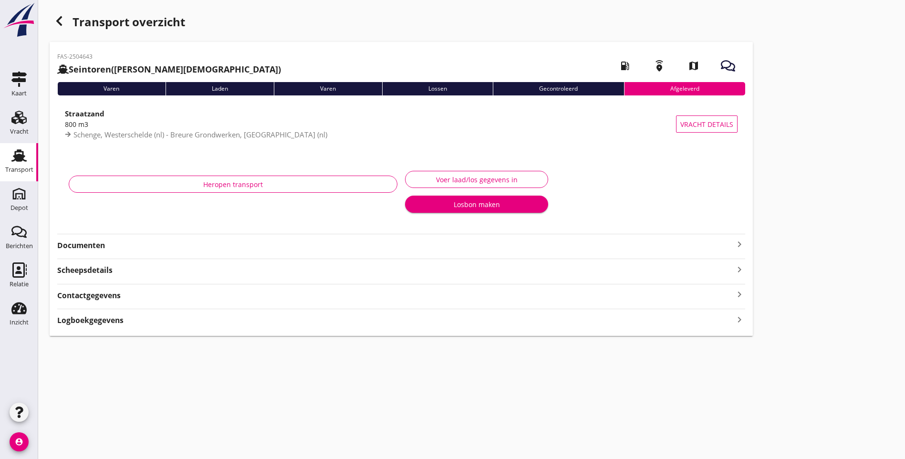
click at [734, 246] on icon "keyboard_arrow_right" at bounding box center [739, 243] width 11 height 11
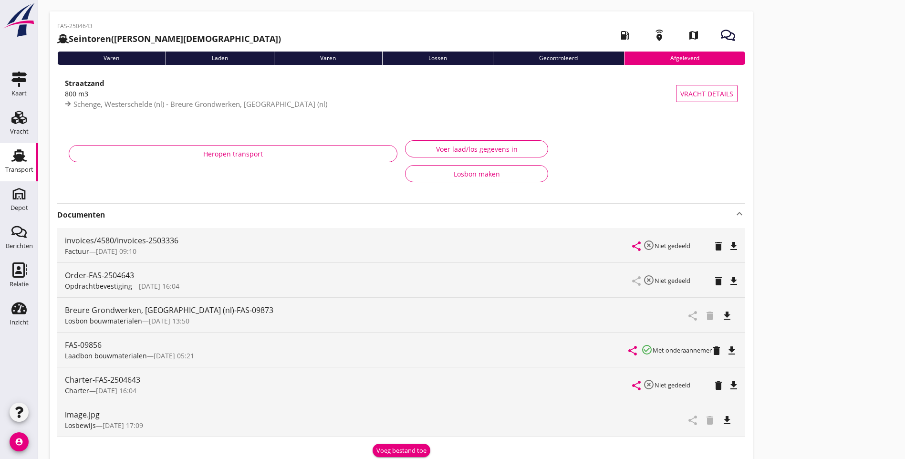
scroll to position [48, 0]
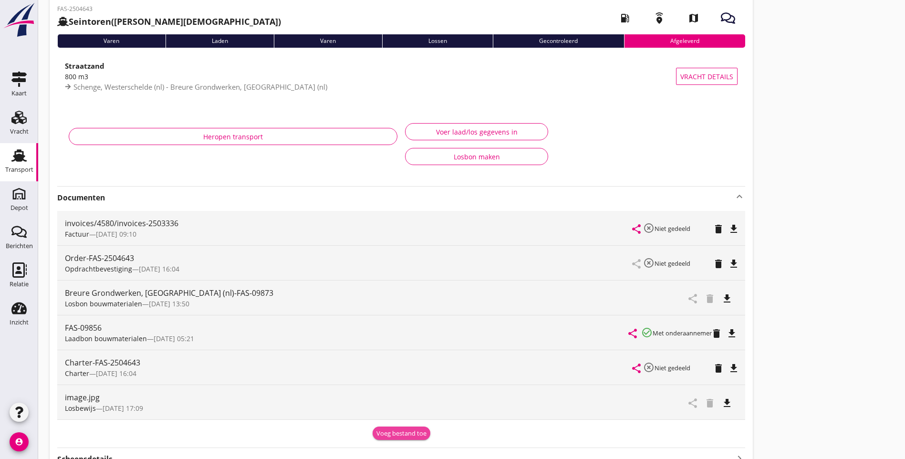
click at [376, 434] on div "Voeg bestand toe" at bounding box center [401, 434] width 50 height 10
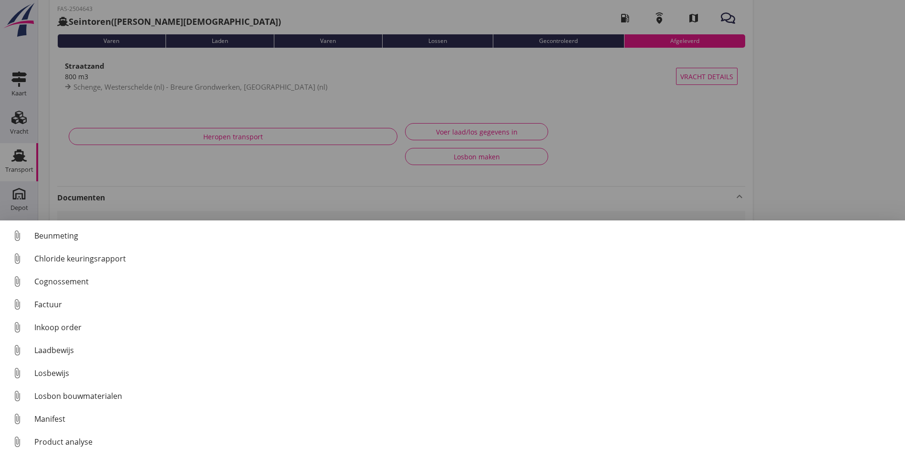
click at [711, 176] on div at bounding box center [452, 229] width 905 height 459
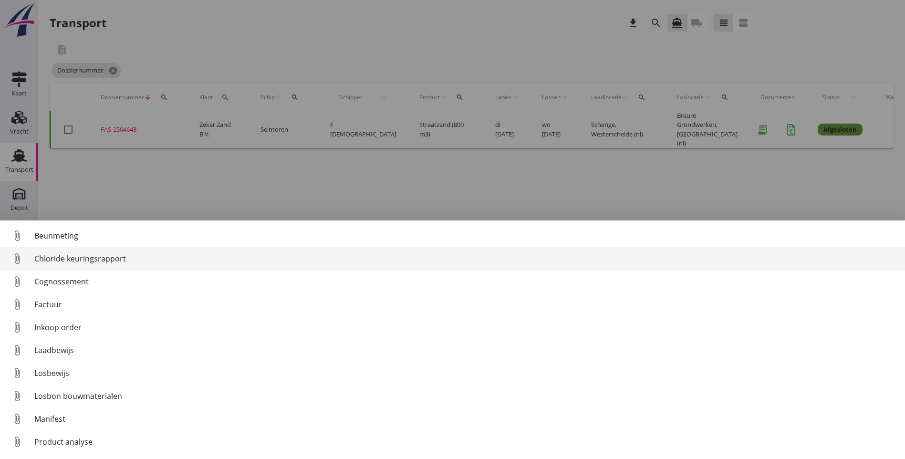
click at [113, 256] on div "Chloride keuringsrapport" at bounding box center [465, 258] width 863 height 11
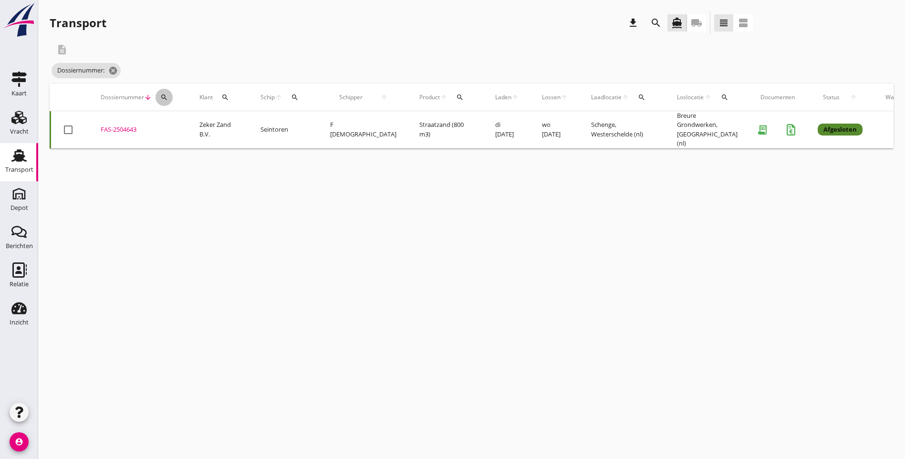
click at [161, 97] on icon "search" at bounding box center [164, 97] width 8 height 8
click at [179, 130] on input "Zoeken op dossiernummer..." at bounding box center [208, 124] width 99 height 15
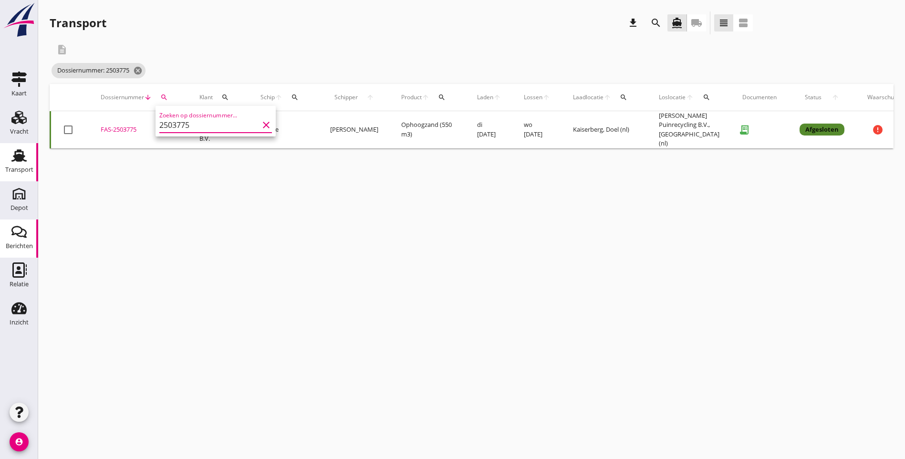
type input "2503775"
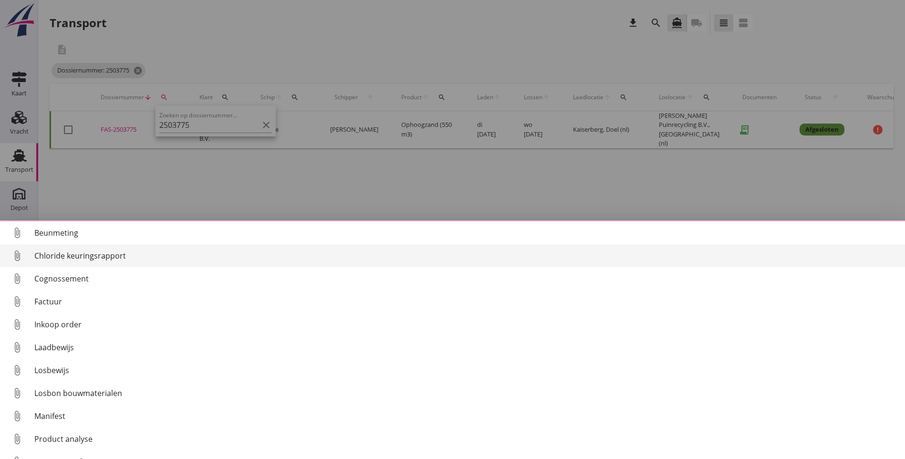
click at [97, 256] on div "Chloride keuringsrapport" at bounding box center [465, 255] width 863 height 11
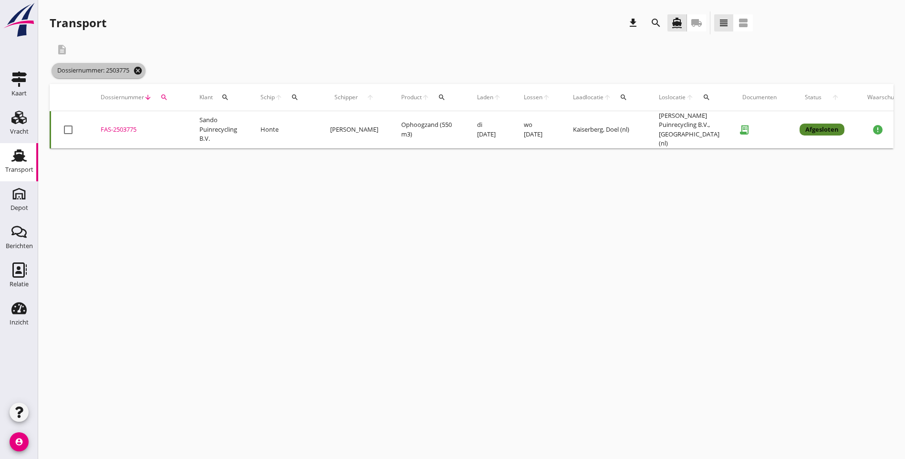
click at [141, 71] on icon "cancel" at bounding box center [138, 71] width 10 height 10
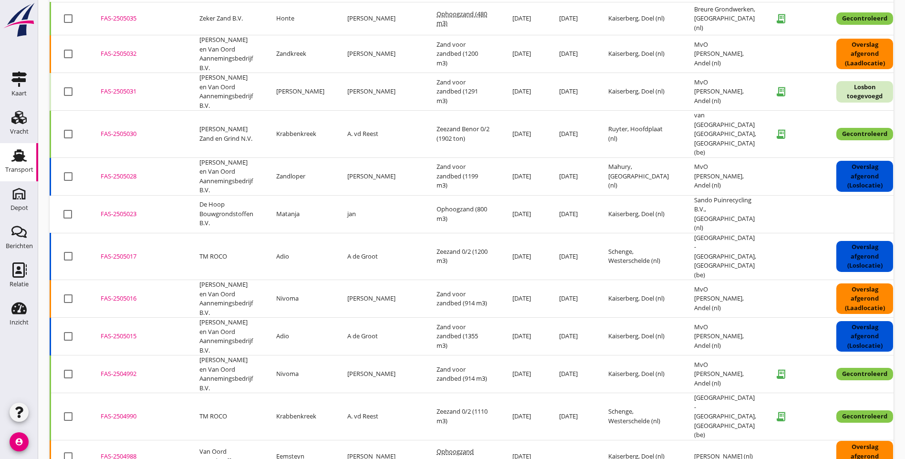
scroll to position [435, 0]
